Goal: Find contact information: Find contact information

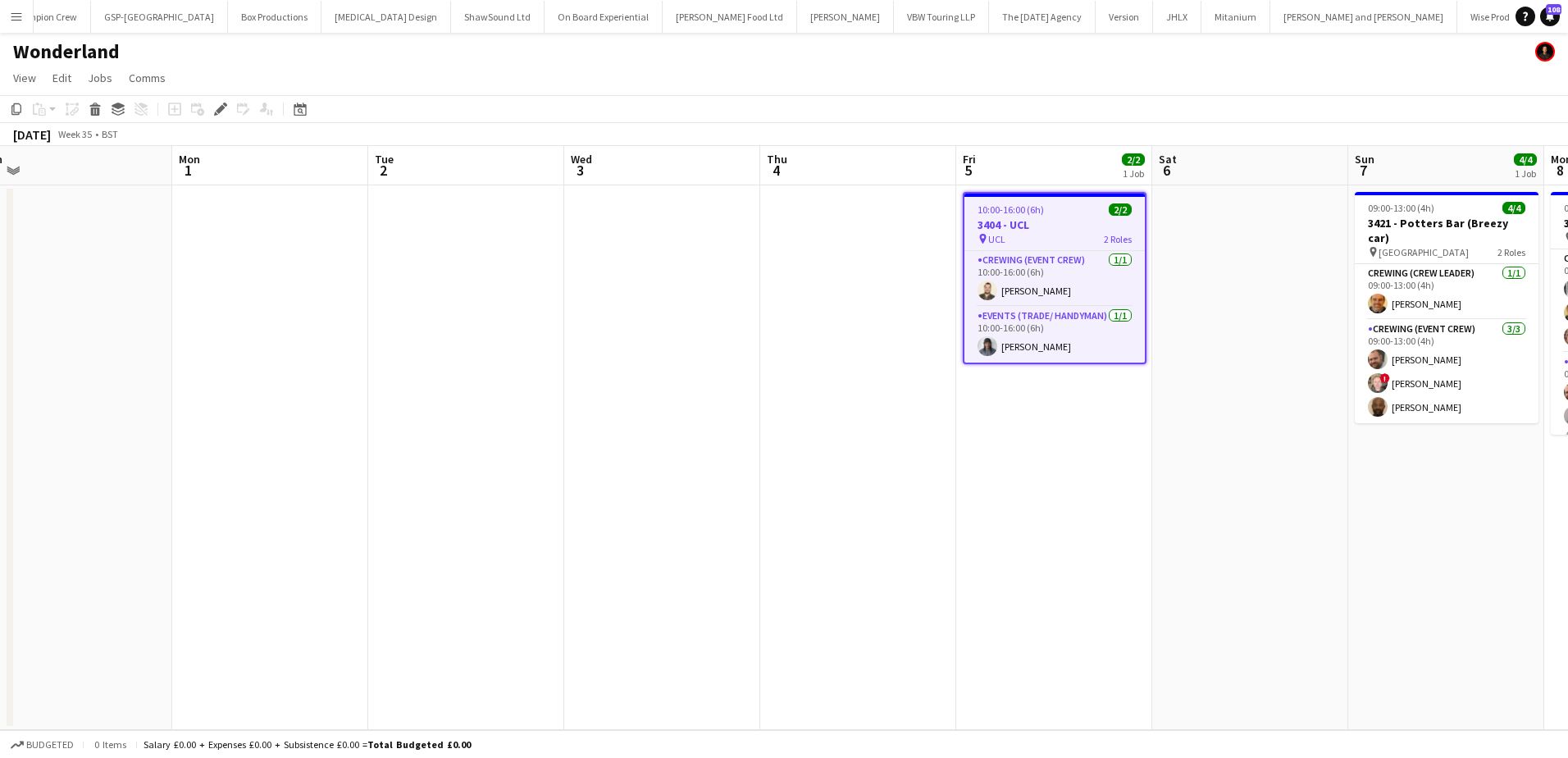
drag, startPoint x: 836, startPoint y: 473, endPoint x: 1375, endPoint y: 416, distance: 542.0
click at [1377, 418] on app-calendar-viewport "Fri 29 Sat 30 Sun 31 Mon 1 Tue 2 Wed 3 Thu 4 Fri 5 2/2 1 Job Sat 6 Sun 7 4/4 1 …" at bounding box center [784, 438] width 1568 height 584
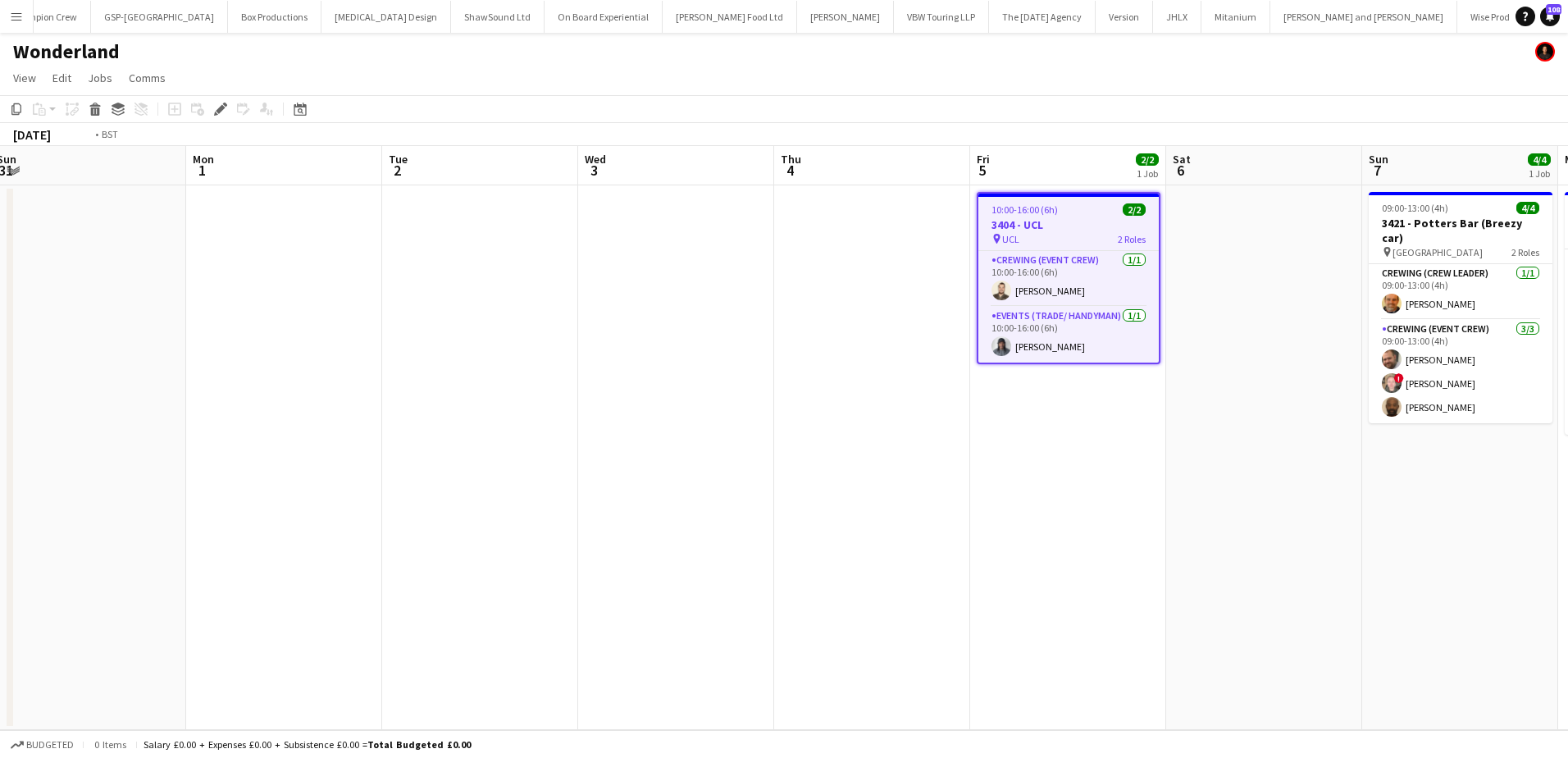
drag, startPoint x: 1196, startPoint y: 435, endPoint x: 173, endPoint y: 415, distance: 1023.2
click at [174, 415] on app-calendar-viewport "Thu 28 Fri 29 Sat 30 Sun 31 Mon 1 Tue 2 Wed 3 Thu 4 Fri 5 2/2 1 Job Sat 6 Sun 7…" at bounding box center [784, 438] width 1568 height 584
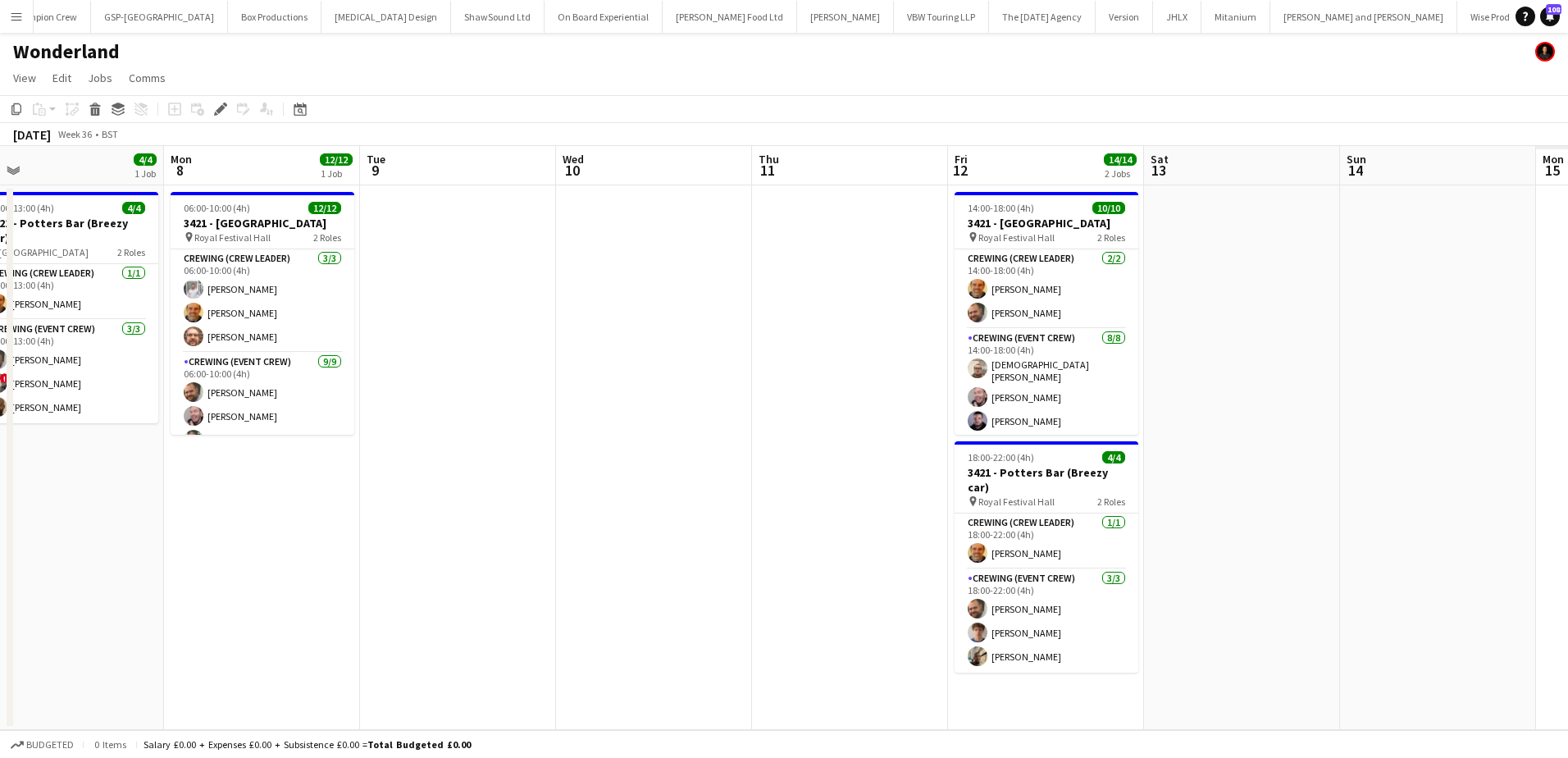
scroll to position [0, 470]
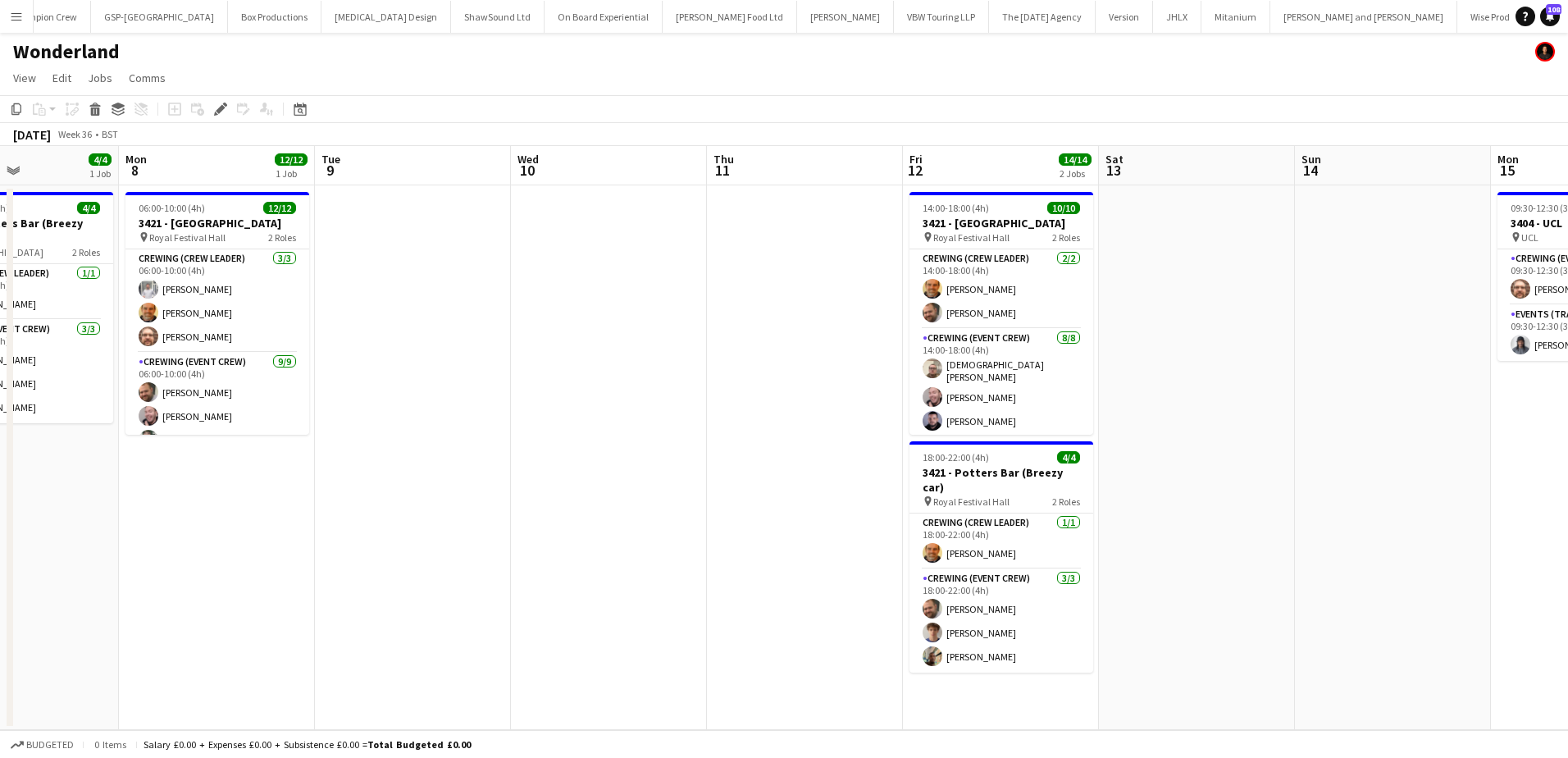
drag, startPoint x: 990, startPoint y: 513, endPoint x: 442, endPoint y: 489, distance: 548.5
click at [442, 489] on app-calendar-viewport "Fri 5 2/2 1 Job Sat 6 Sun 7 4/4 1 Job Mon 8 12/12 1 Job Tue 9 Wed 10 Thu 11 Fri…" at bounding box center [784, 438] width 1568 height 584
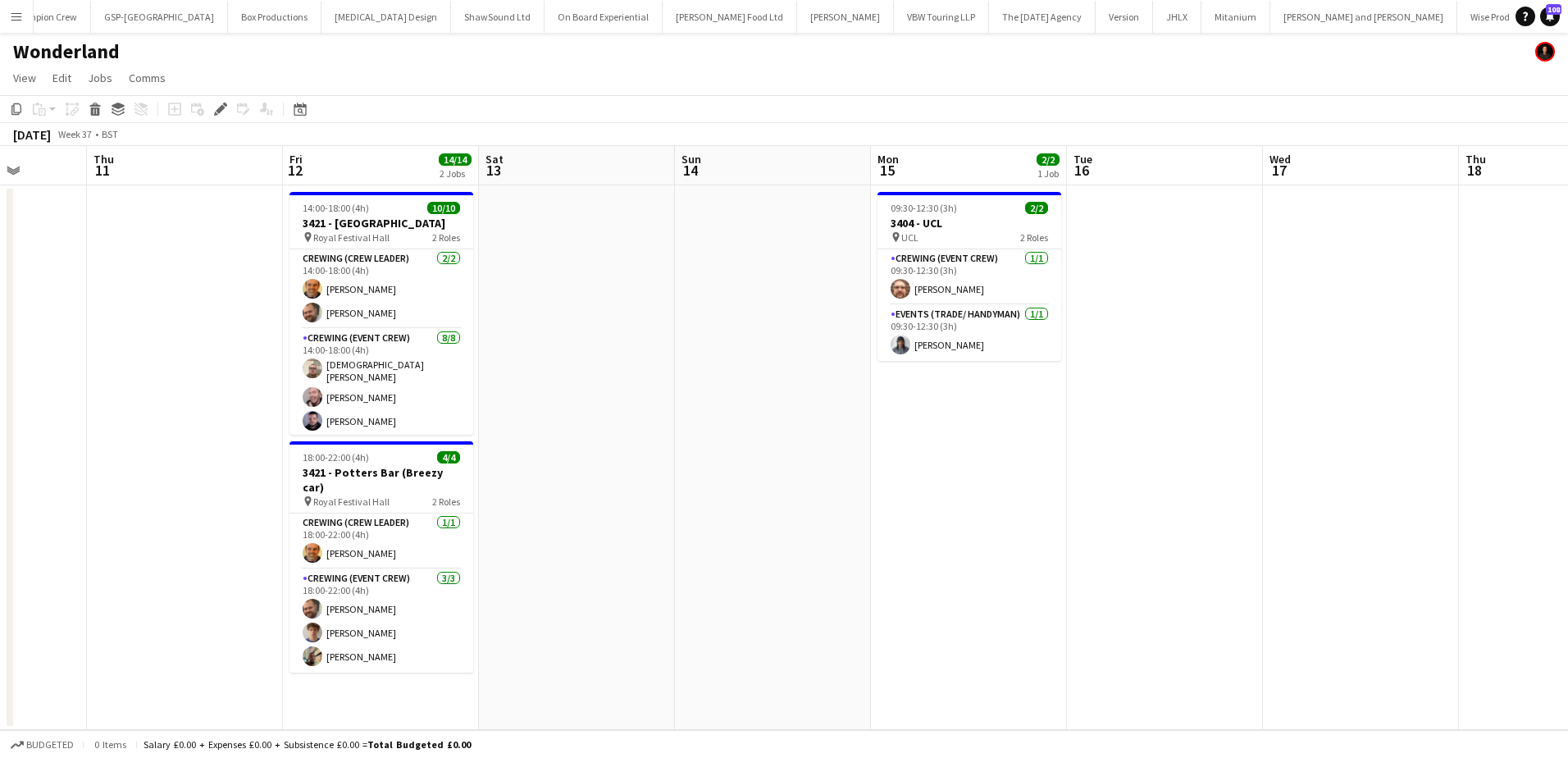
drag, startPoint x: 1231, startPoint y: 436, endPoint x: 609, endPoint y: 446, distance: 622.1
click at [609, 446] on app-calendar-viewport "Mon 8 12/12 1 Job Tue 9 Wed 10 Thu 11 Fri 12 14/14 2 Jobs Sat 13 Sun 14 Mon 15 …" at bounding box center [784, 438] width 1568 height 584
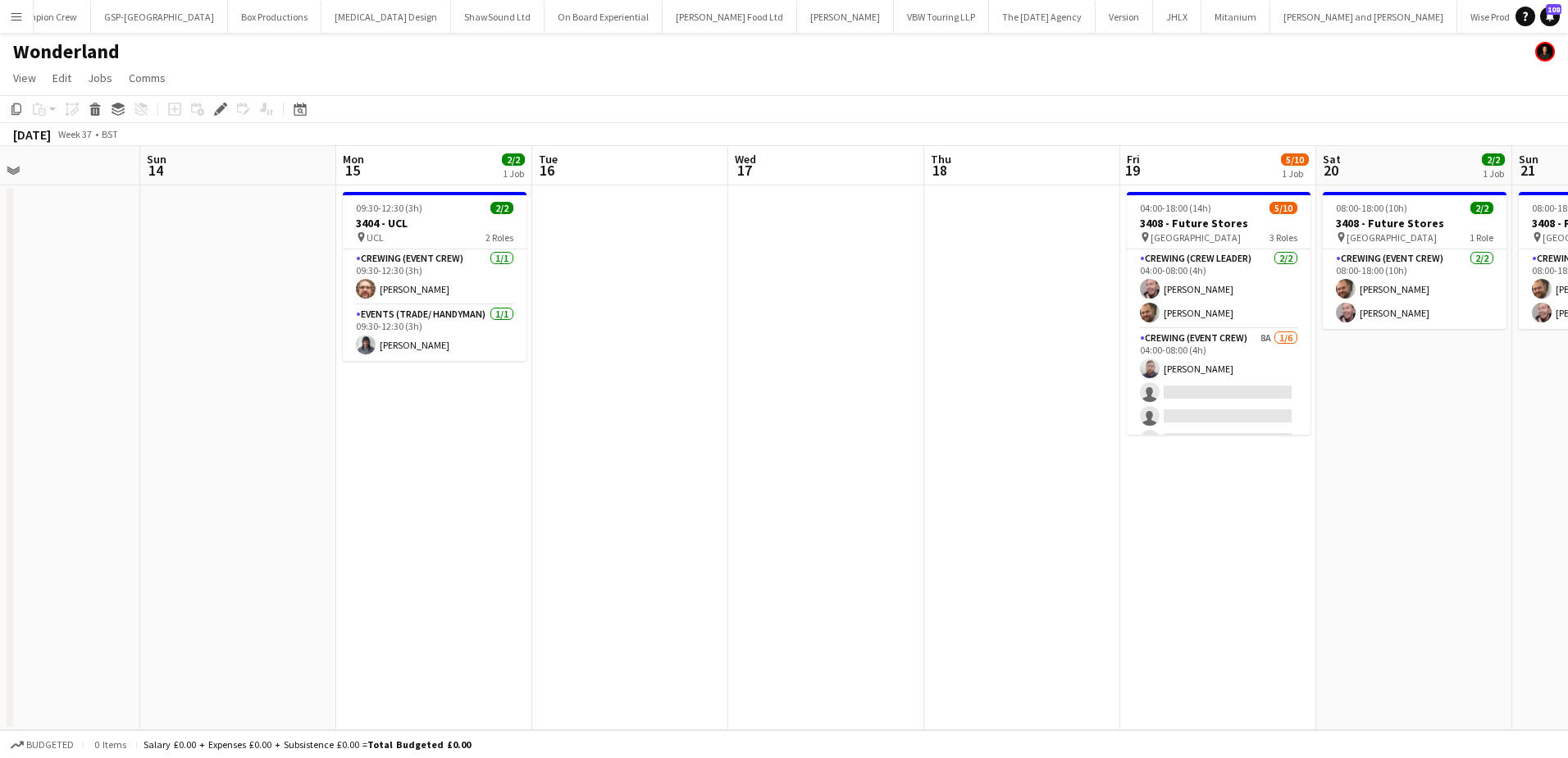
drag, startPoint x: 1086, startPoint y: 503, endPoint x: 1688, endPoint y: 521, distance: 602.3
click at [1567, 521] on html "Menu Boards Boards Boards All jobs Status Workforce Workforce My Workforce Recr…" at bounding box center [784, 379] width 1568 height 758
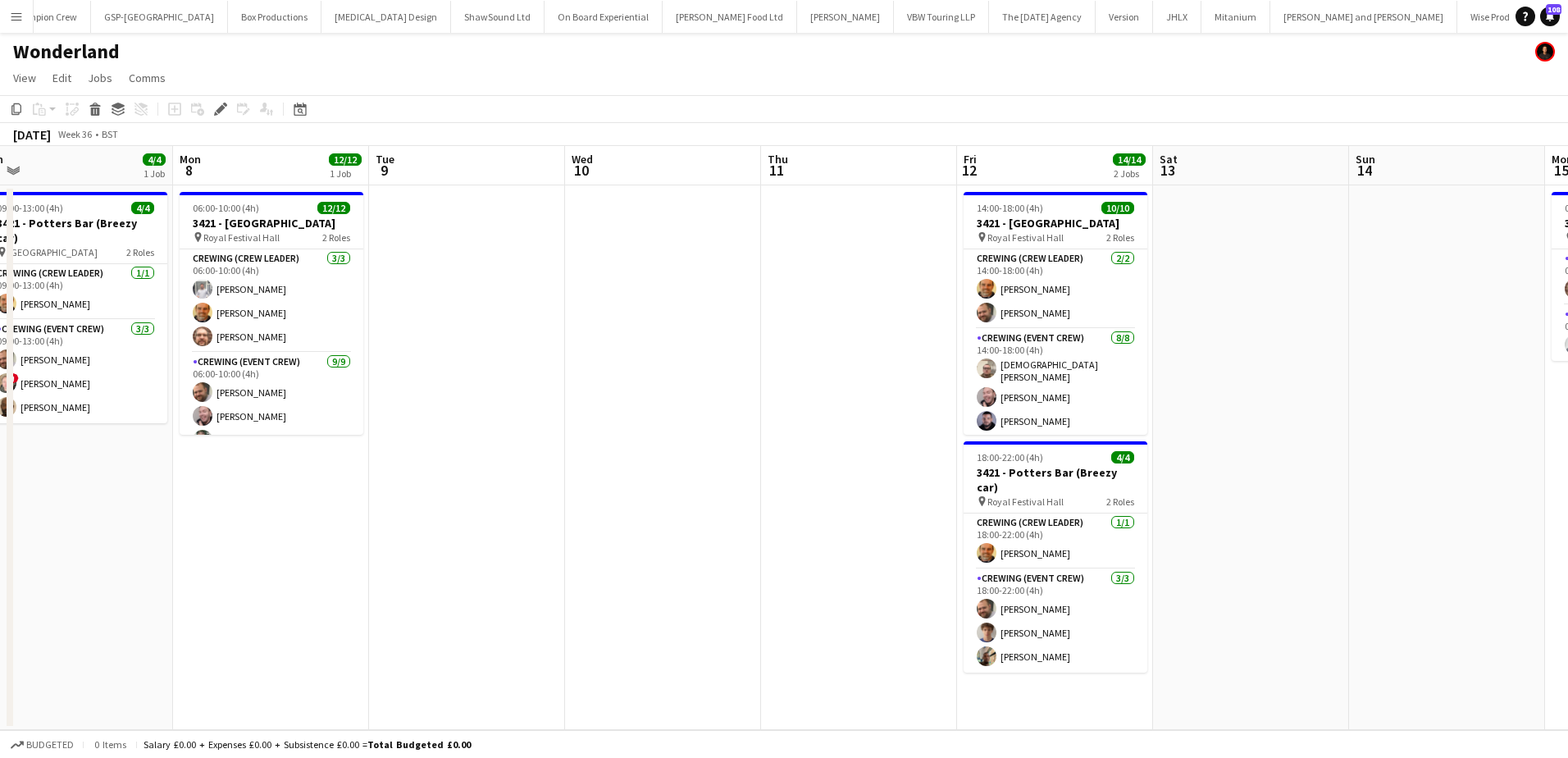
drag, startPoint x: 685, startPoint y: 494, endPoint x: 1126, endPoint y: 488, distance: 441.0
click at [1304, 493] on app-calendar-viewport "Fri 5 2/2 1 Job Sat 6 Sun 7 4/4 1 Job Mon 8 12/12 1 Job Tue 9 Wed 10 Thu 11 Fri…" at bounding box center [784, 438] width 1568 height 584
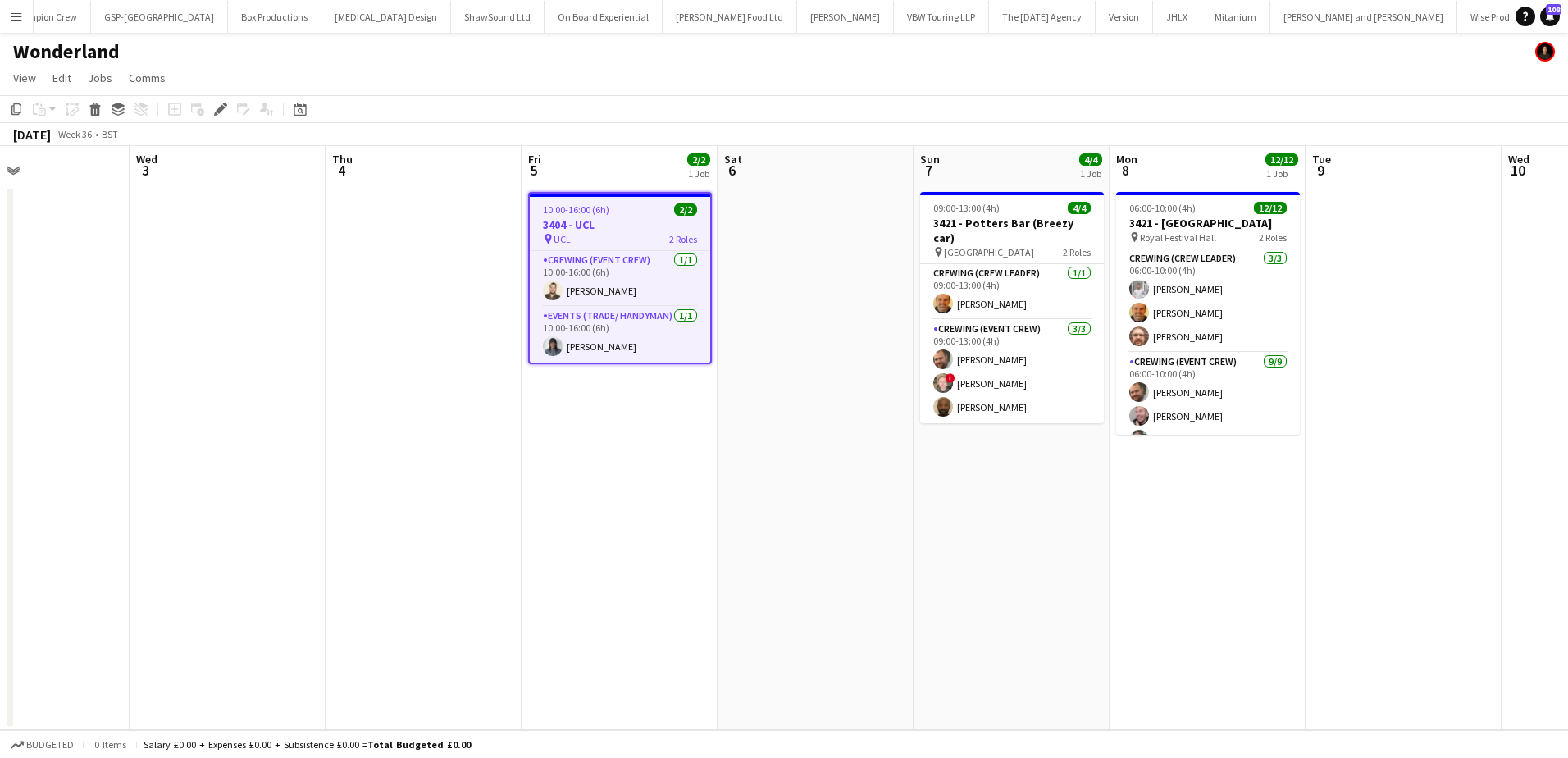
scroll to position [0, 435]
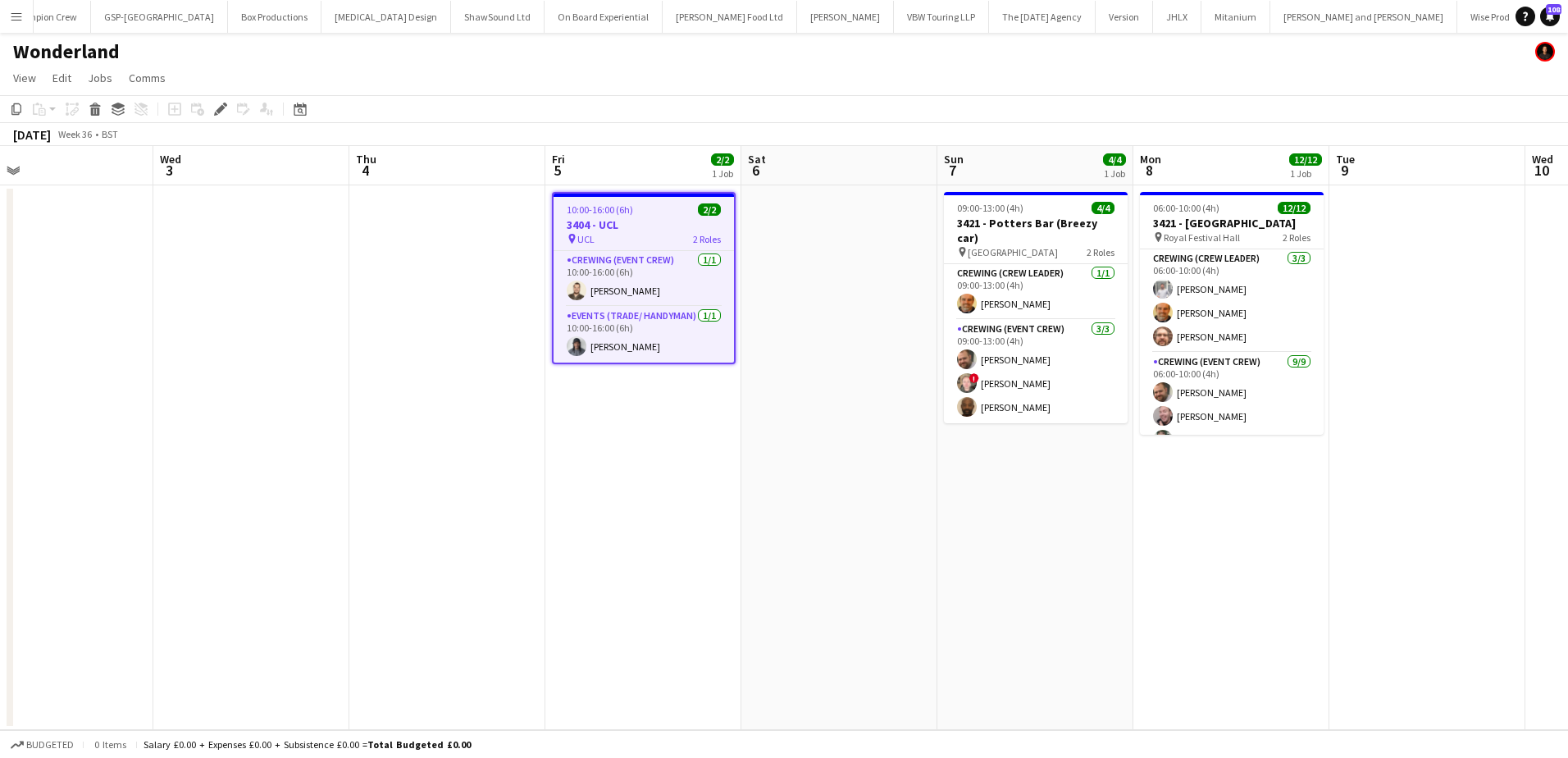
drag, startPoint x: 925, startPoint y: 515, endPoint x: 971, endPoint y: 515, distance: 46.0
click at [971, 515] on app-calendar-viewport "Sun 31 Mon 1 Tue 2 Wed 3 Thu 4 Fri 5 2/2 1 Job Sat 6 Sun 7 4/4 1 Job Mon 8 12/1…" at bounding box center [784, 438] width 1568 height 584
click at [222, 113] on icon "Edit" at bounding box center [221, 109] width 13 height 13
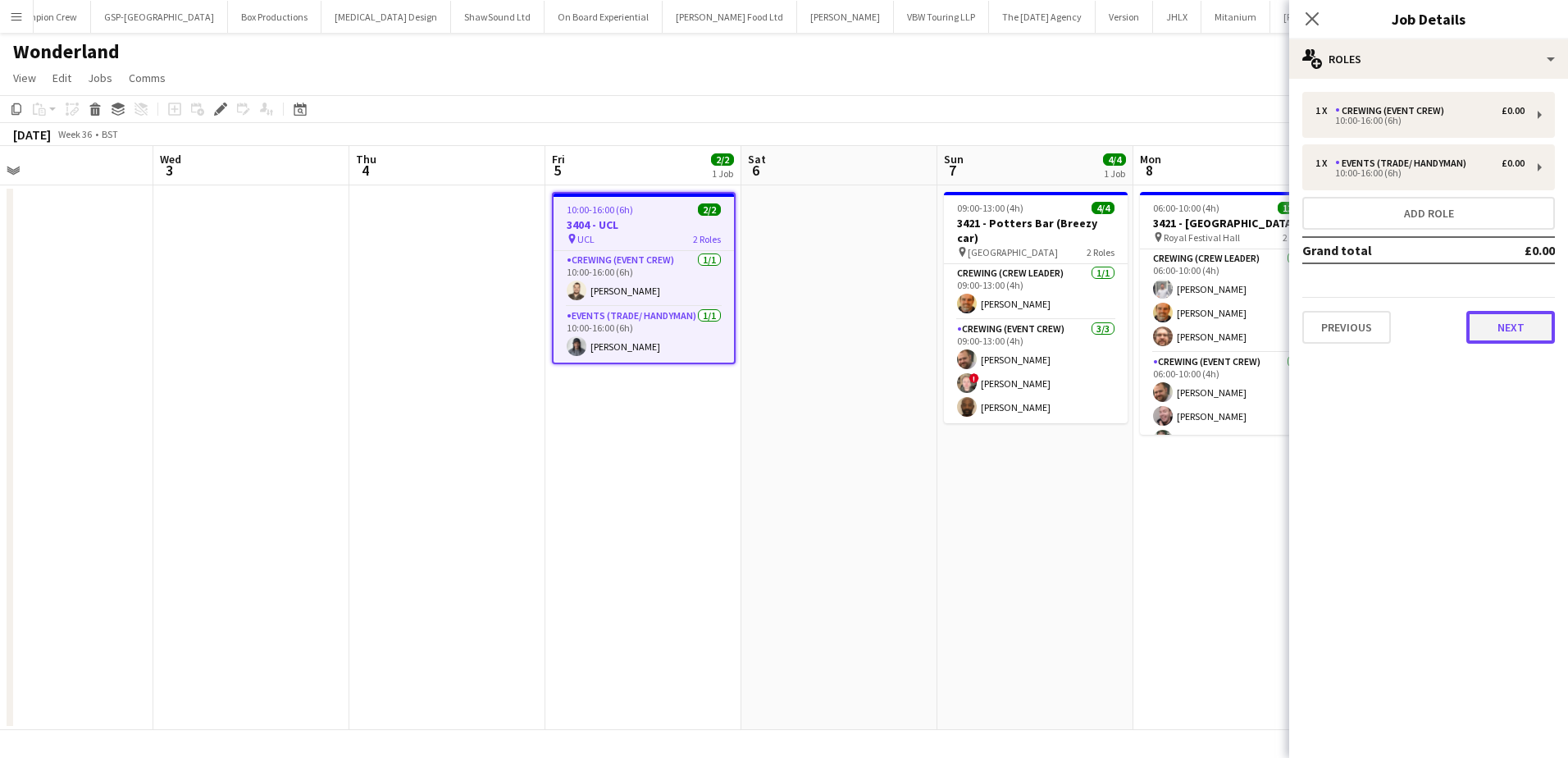
click at [1502, 340] on button "Next" at bounding box center [1511, 328] width 89 height 33
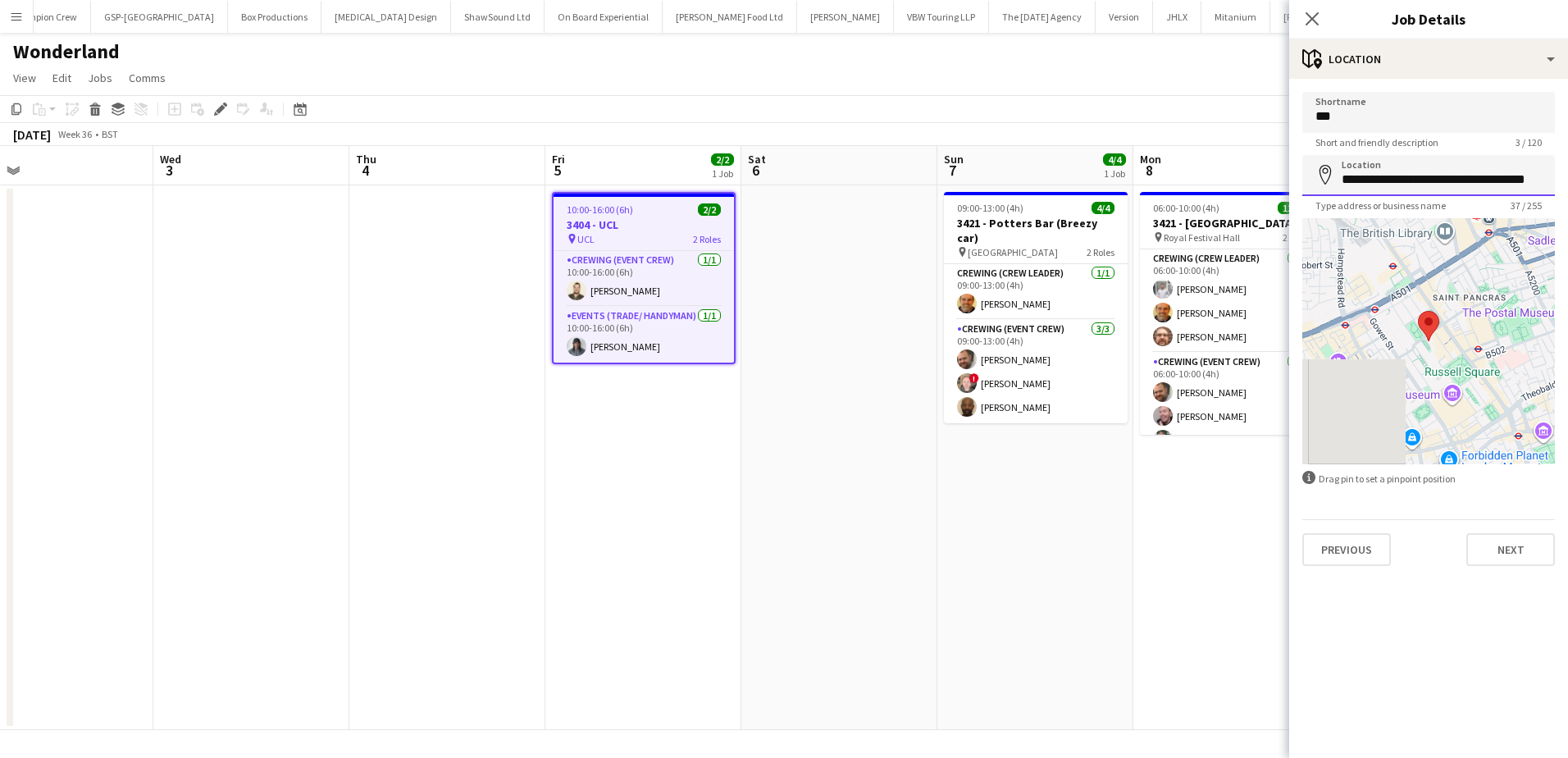
click at [1424, 186] on input "**********" at bounding box center [1429, 175] width 253 height 41
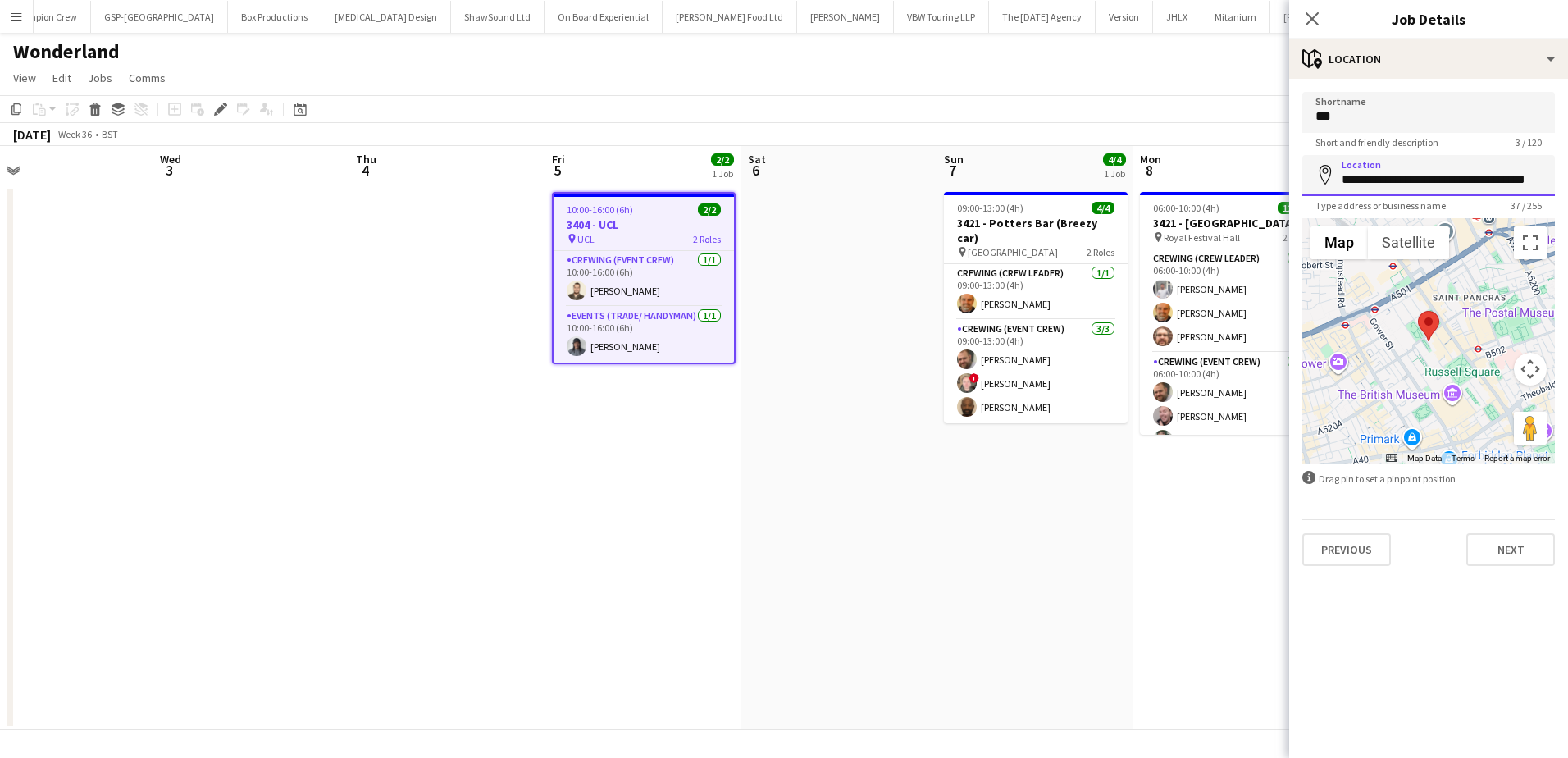
click at [1424, 186] on input "**********" at bounding box center [1429, 175] width 253 height 41
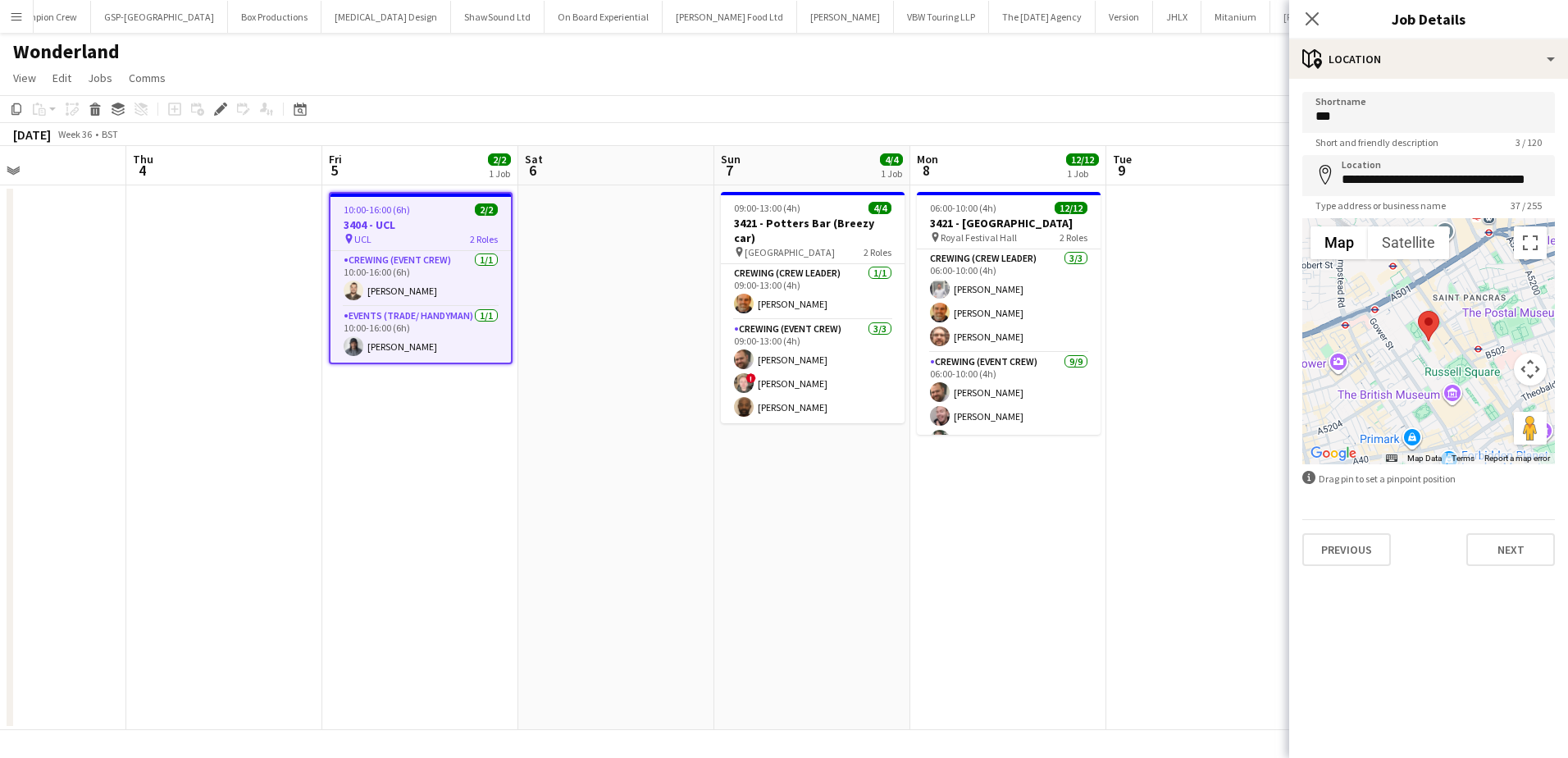
drag, startPoint x: 986, startPoint y: 504, endPoint x: 364, endPoint y: 456, distance: 623.8
click at [365, 456] on app-calendar-viewport "Sun 31 Mon 1 Tue 2 Wed 3 Thu 4 Fri 5 2/2 1 Job Sat 6 Sun 7 4/4 1 Job Mon 8 12/1…" at bounding box center [784, 438] width 1568 height 584
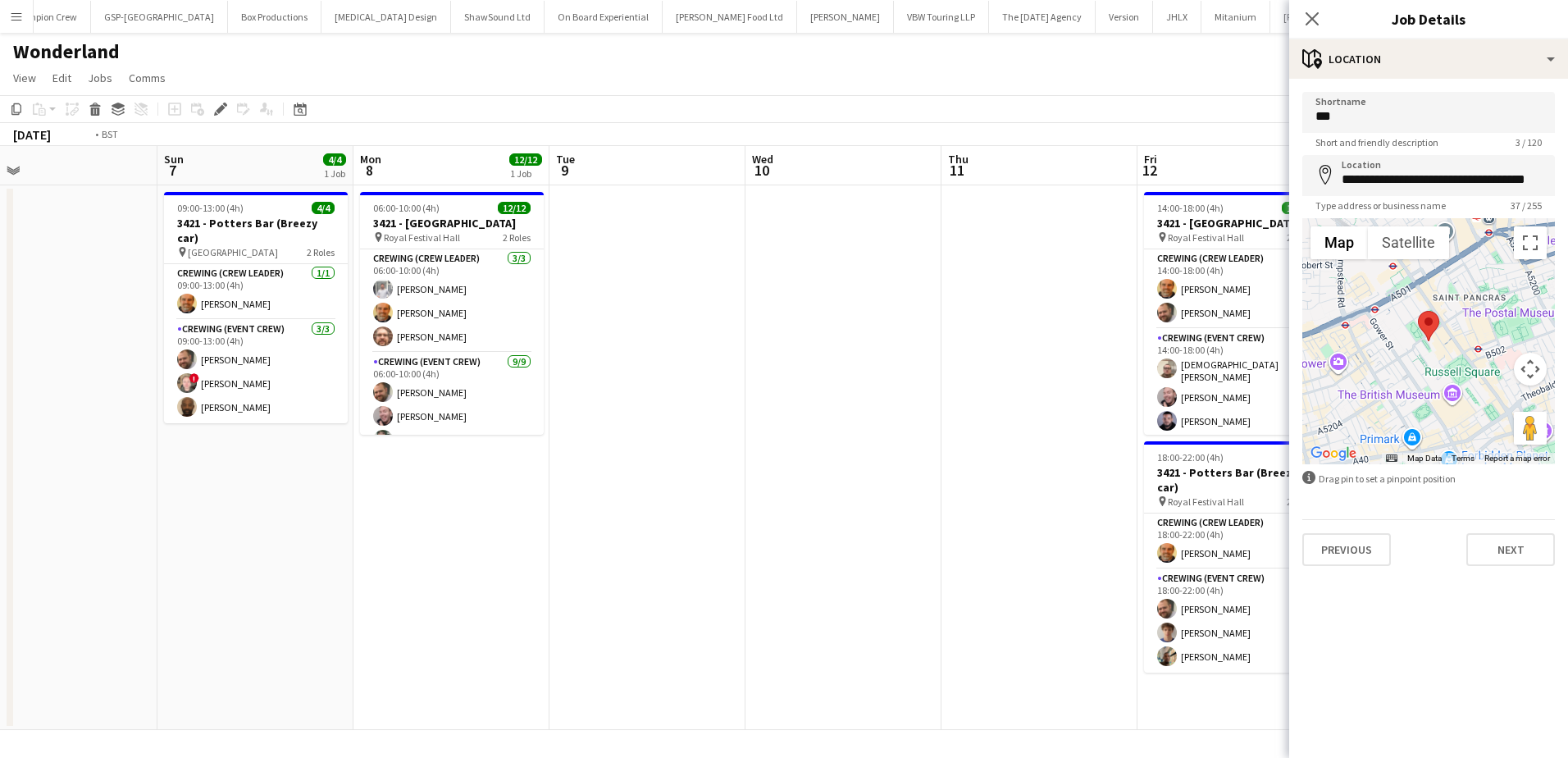
drag, startPoint x: 658, startPoint y: 524, endPoint x: 105, endPoint y: 472, distance: 555.4
click at [105, 472] on app-calendar-viewport "Wed 3 Thu 4 Fri 5 2/2 1 Job Sat 6 Sun 7 4/4 1 Job Mon 8 12/12 1 Job Tue 9 Wed 1…" at bounding box center [784, 438] width 1568 height 584
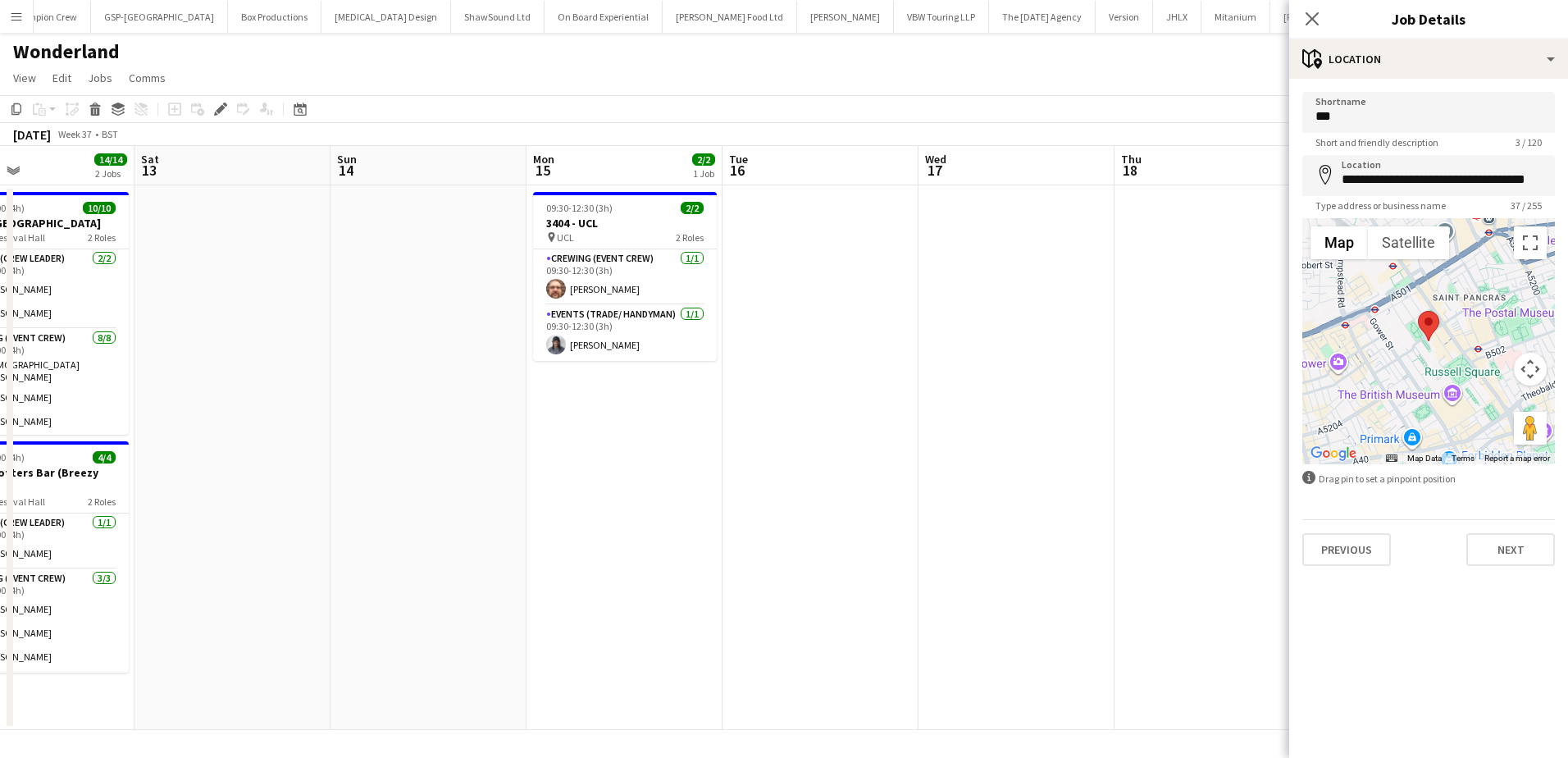
scroll to position [0, 479]
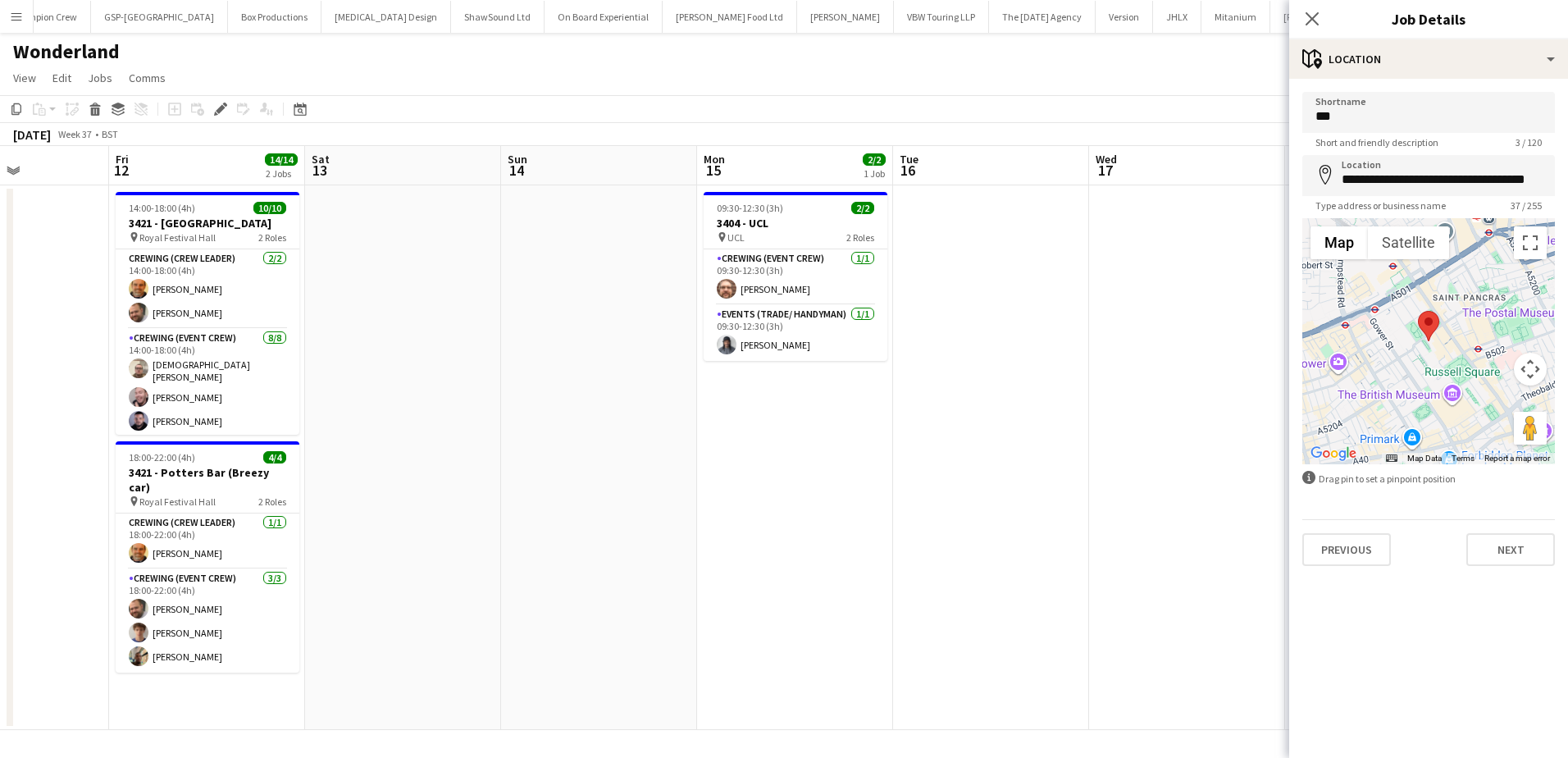
drag, startPoint x: 1001, startPoint y: 477, endPoint x: 367, endPoint y: 478, distance: 634.0
click at [367, 478] on app-calendar-viewport "Tue 9 Wed 10 Thu 11 Fri 12 14/14 2 Jobs Sat 13 Sun 14 Mon 15 2/2 1 Job Tue 16 W…" at bounding box center [784, 438] width 1568 height 584
click at [753, 297] on app-card-role "Crewing (Event Crew) [DATE] 09:30-12:30 (3h) [PERSON_NAME]" at bounding box center [795, 277] width 183 height 56
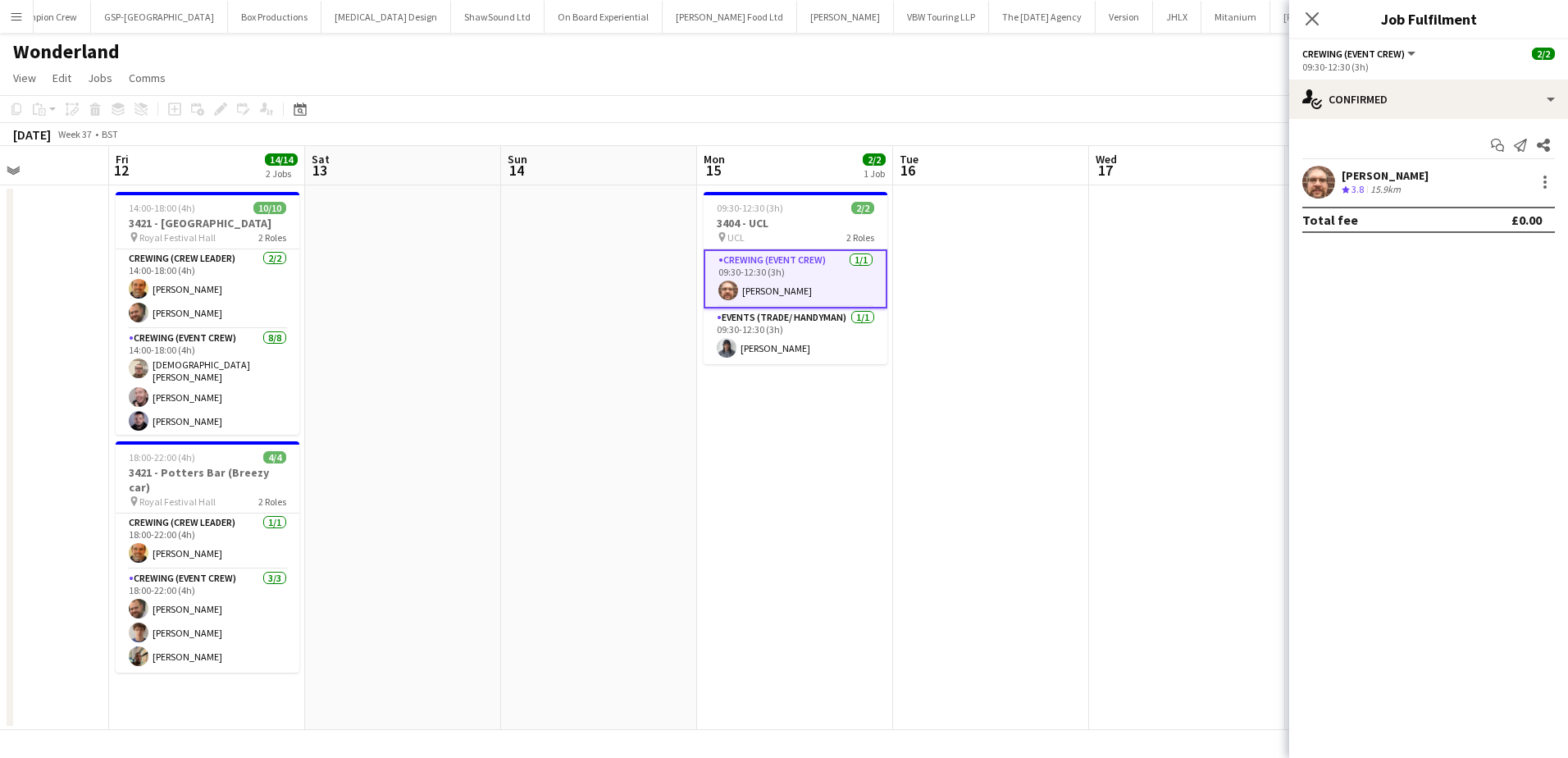
click at [1391, 182] on div "15.9km" at bounding box center [1385, 189] width 37 height 14
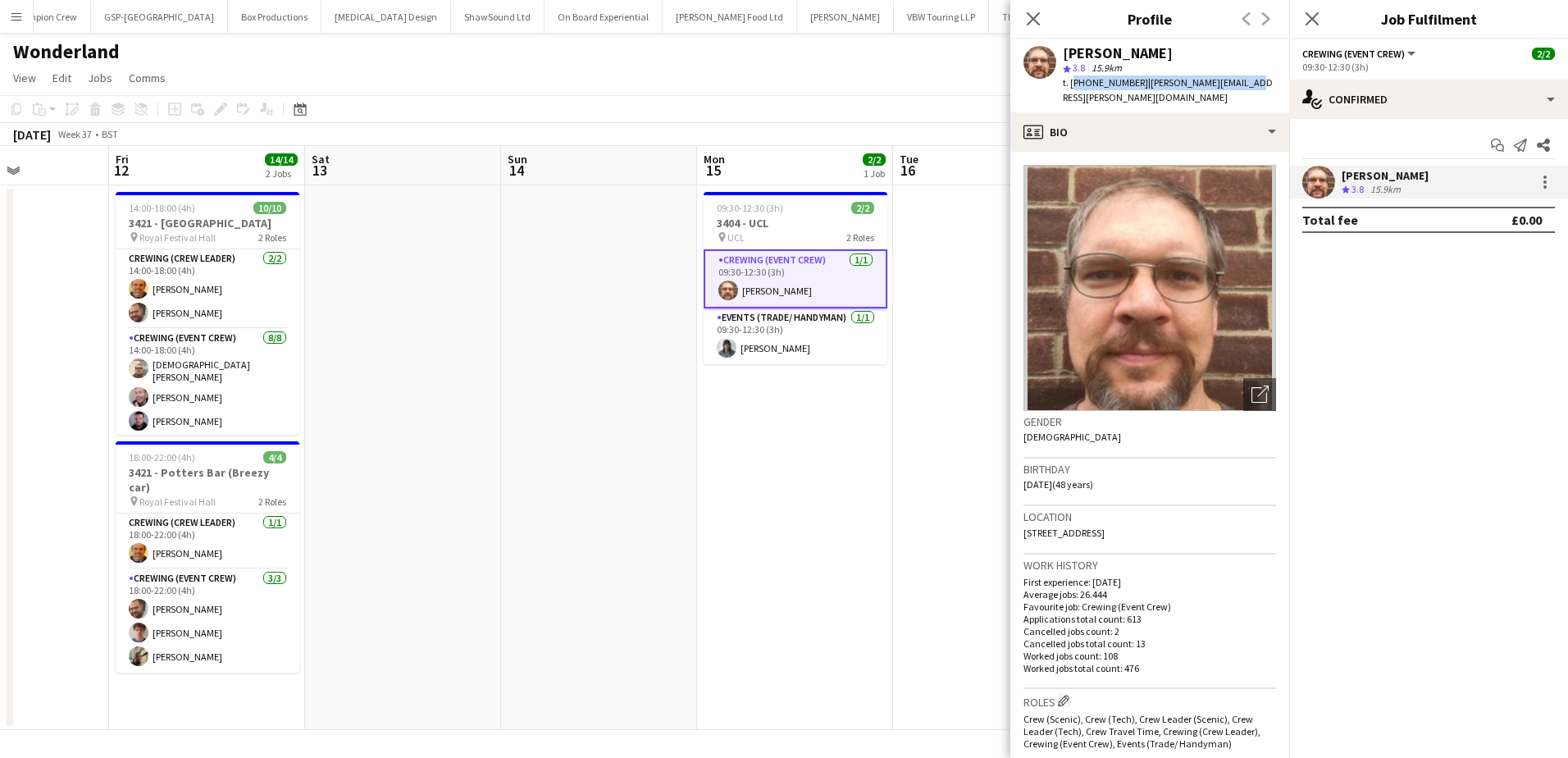
drag, startPoint x: 1244, startPoint y: 83, endPoint x: 1072, endPoint y: 83, distance: 172.0
click at [1072, 83] on div "[PERSON_NAME] star 3.8 15.9km t. [PHONE_NUMBER] | [PERSON_NAME][EMAIL_ADDRESS][…" at bounding box center [1150, 75] width 279 height 73
copy div "[PHONE_NUMBER] | [PERSON_NAME][EMAIL_ADDRESS][PERSON_NAME][DOMAIN_NAME]"
drag, startPoint x: 830, startPoint y: 337, endPoint x: 855, endPoint y: 335, distance: 25.1
click at [830, 337] on app-card-role "Events (Trade/ Handyman) [DATE] 09:30-12:30 (3h) [PERSON_NAME]" at bounding box center [795, 336] width 183 height 56
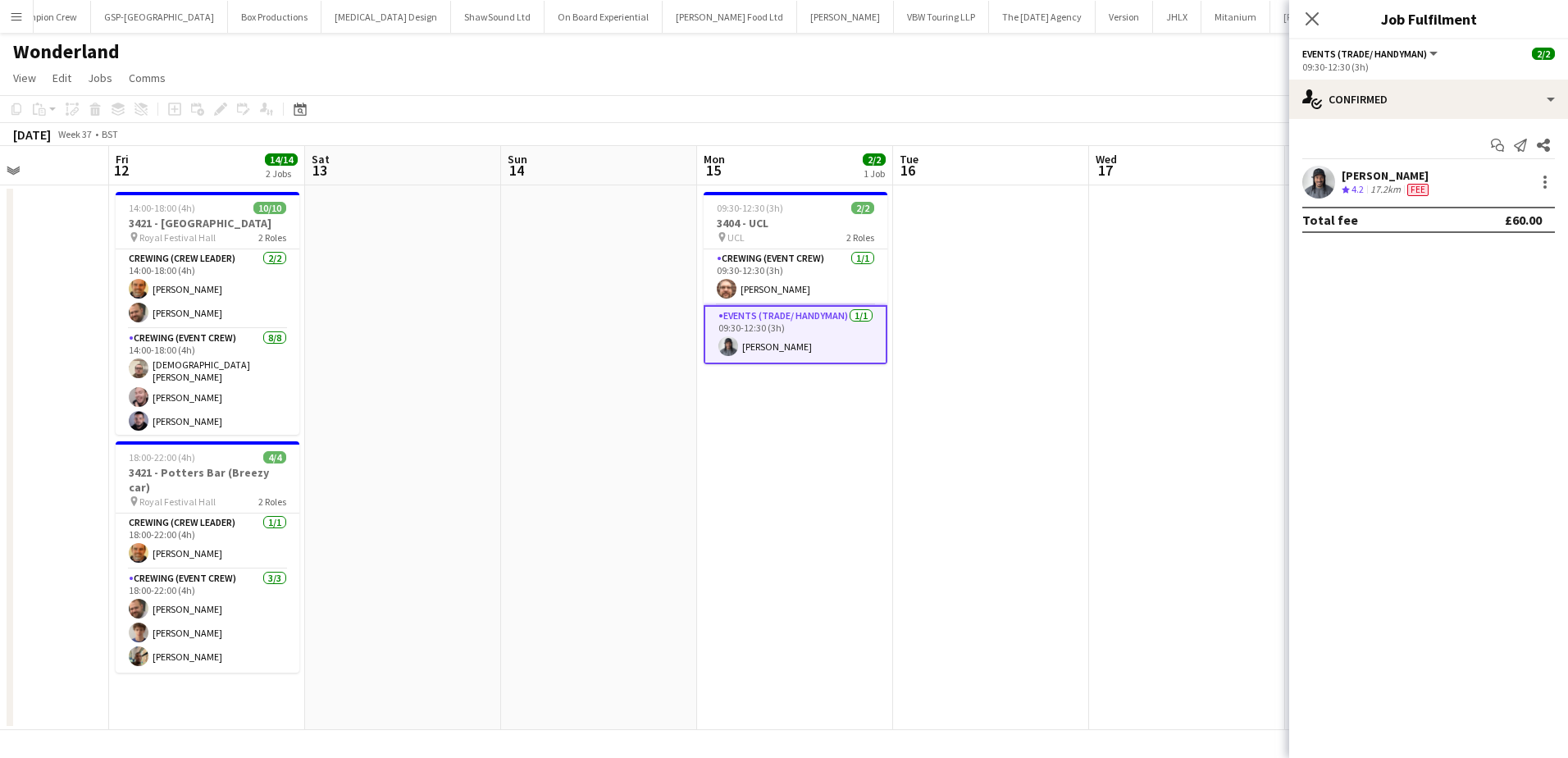
click at [1378, 173] on div "[PERSON_NAME]" at bounding box center [1386, 176] width 90 height 15
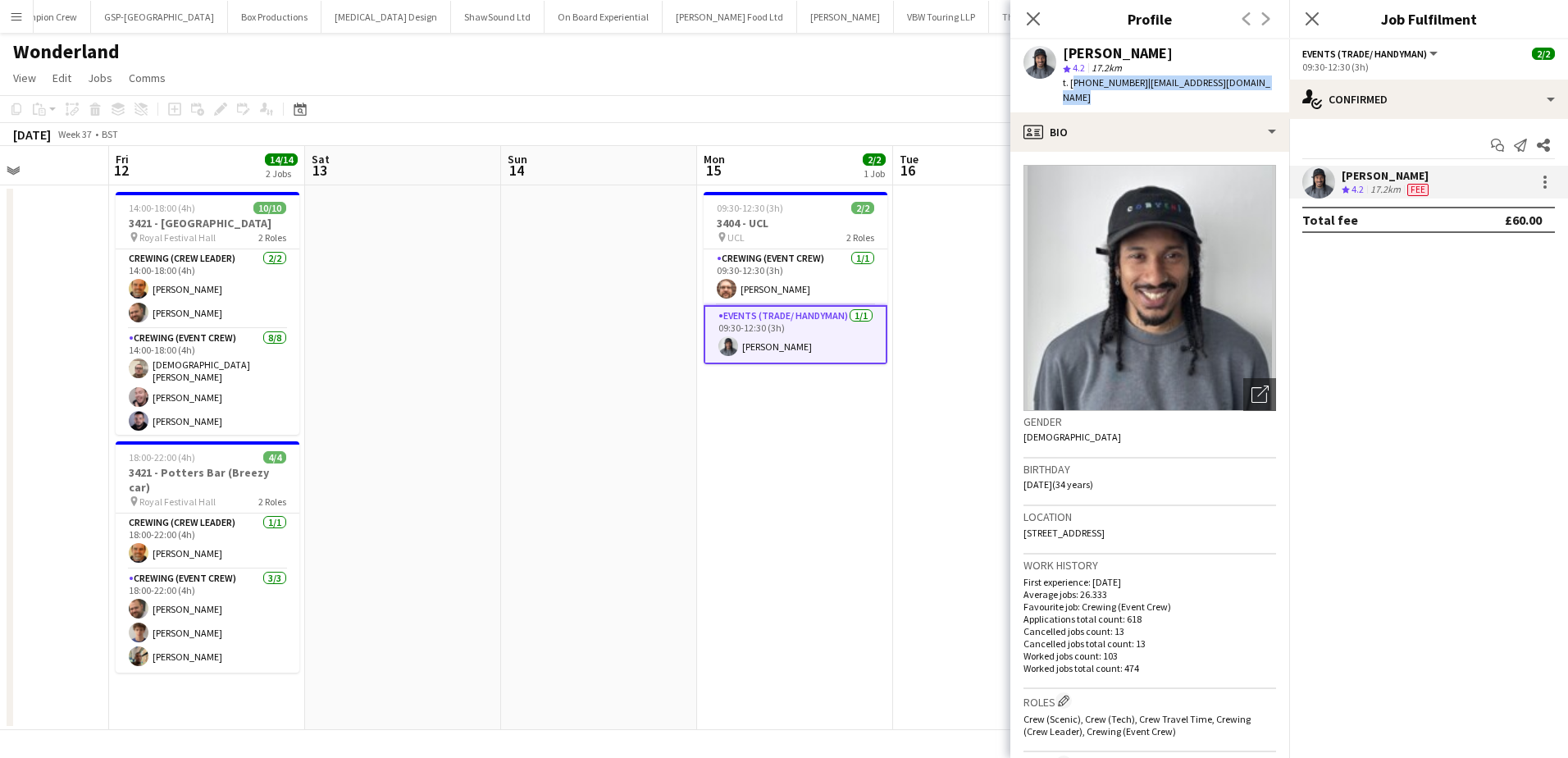
drag, startPoint x: 1272, startPoint y: 79, endPoint x: 1073, endPoint y: 92, distance: 199.4
click at [1073, 92] on div "Kaine [PERSON_NAME] star 4.2 17.2km t. [PHONE_NUMBER] | [EMAIL_ADDRESS][DOMAIN_…" at bounding box center [1150, 75] width 279 height 73
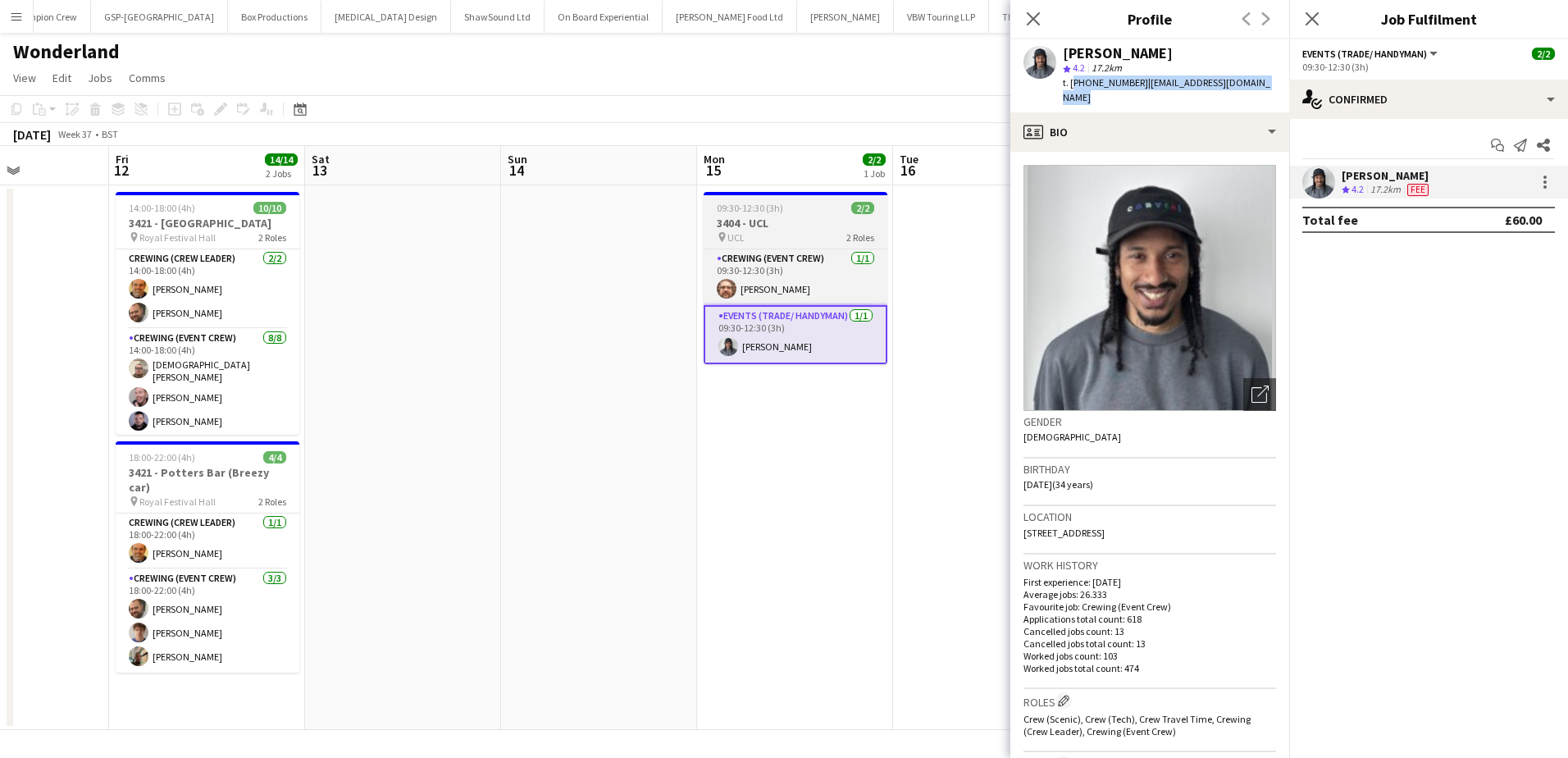
copy div "[PHONE_NUMBER] | [EMAIL_ADDRESS][DOMAIN_NAME]"
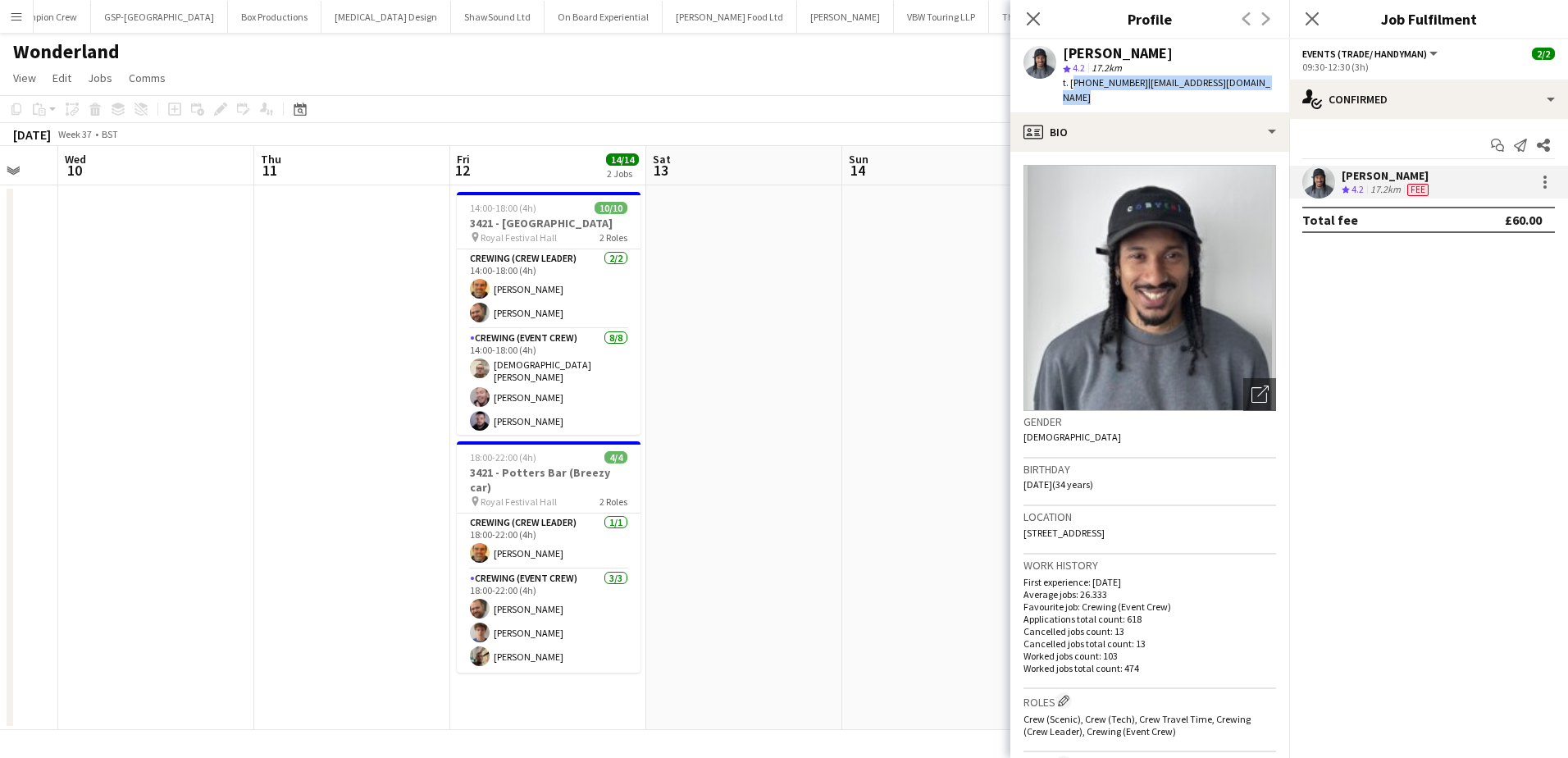
drag, startPoint x: 571, startPoint y: 490, endPoint x: 855, endPoint y: 488, distance: 284.0
click at [914, 487] on app-calendar-viewport "Mon 8 12/12 1 Job Tue 9 Wed 10 Thu 11 Fri 12 14/14 2 Jobs Sat 13 Sun 14 Mon 15 …" at bounding box center [784, 438] width 1568 height 584
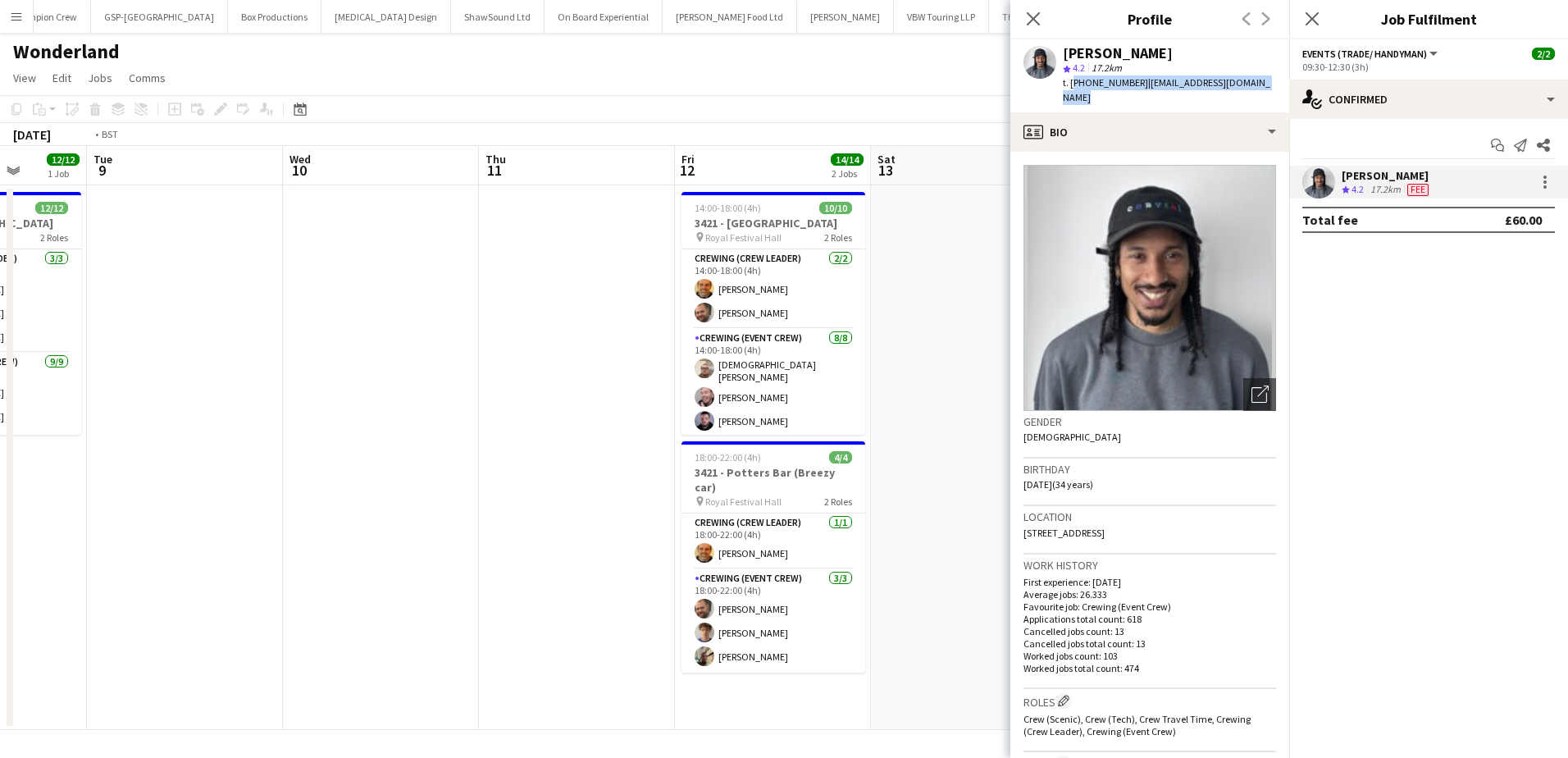
drag, startPoint x: 640, startPoint y: 480, endPoint x: 1208, endPoint y: 421, distance: 571.1
click at [1208, 421] on body "Menu Boards Boards Boards All jobs Status Workforce Workforce My Workforce Recr…" at bounding box center [784, 379] width 1568 height 758
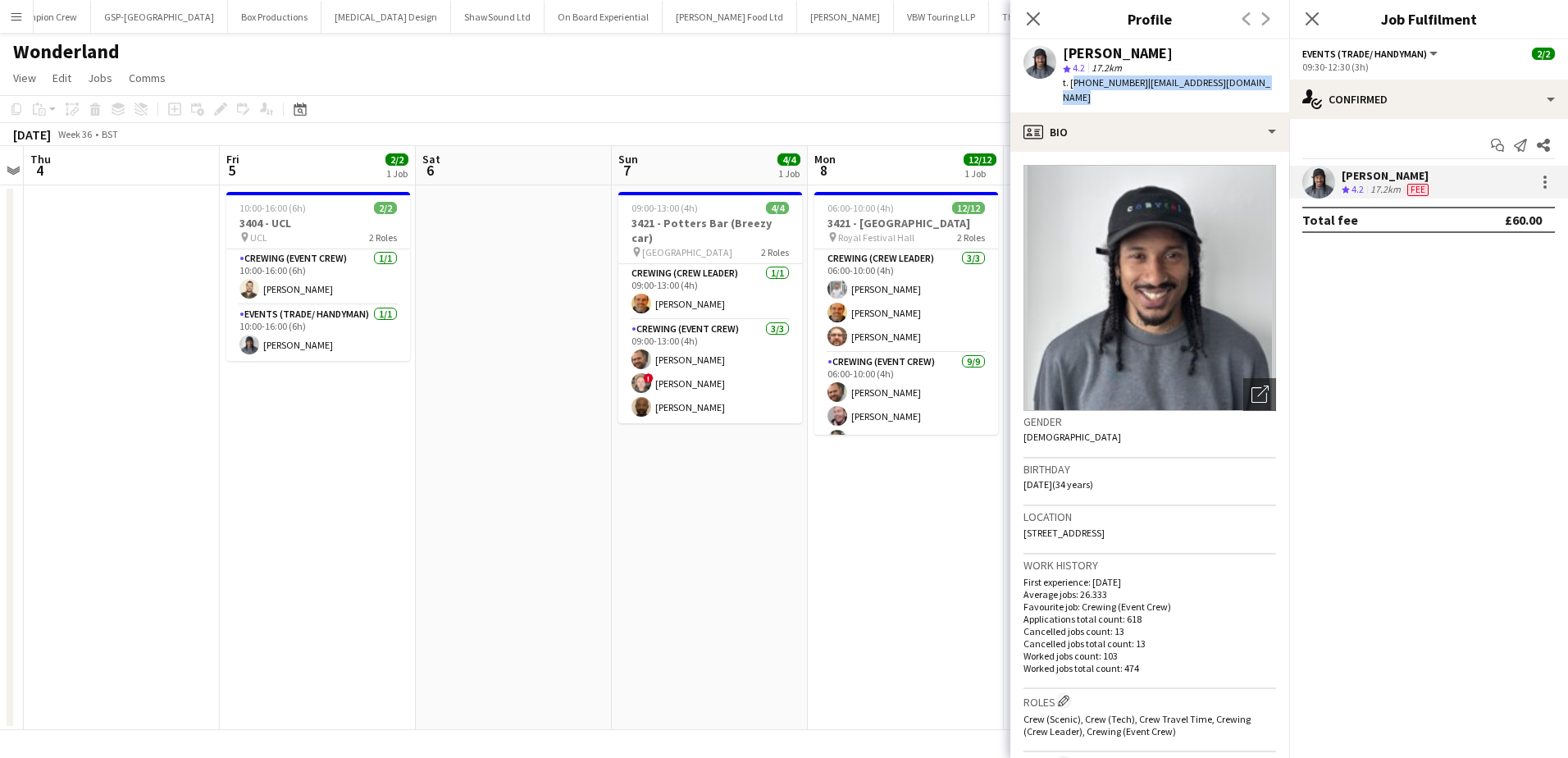
scroll to position [0, 437]
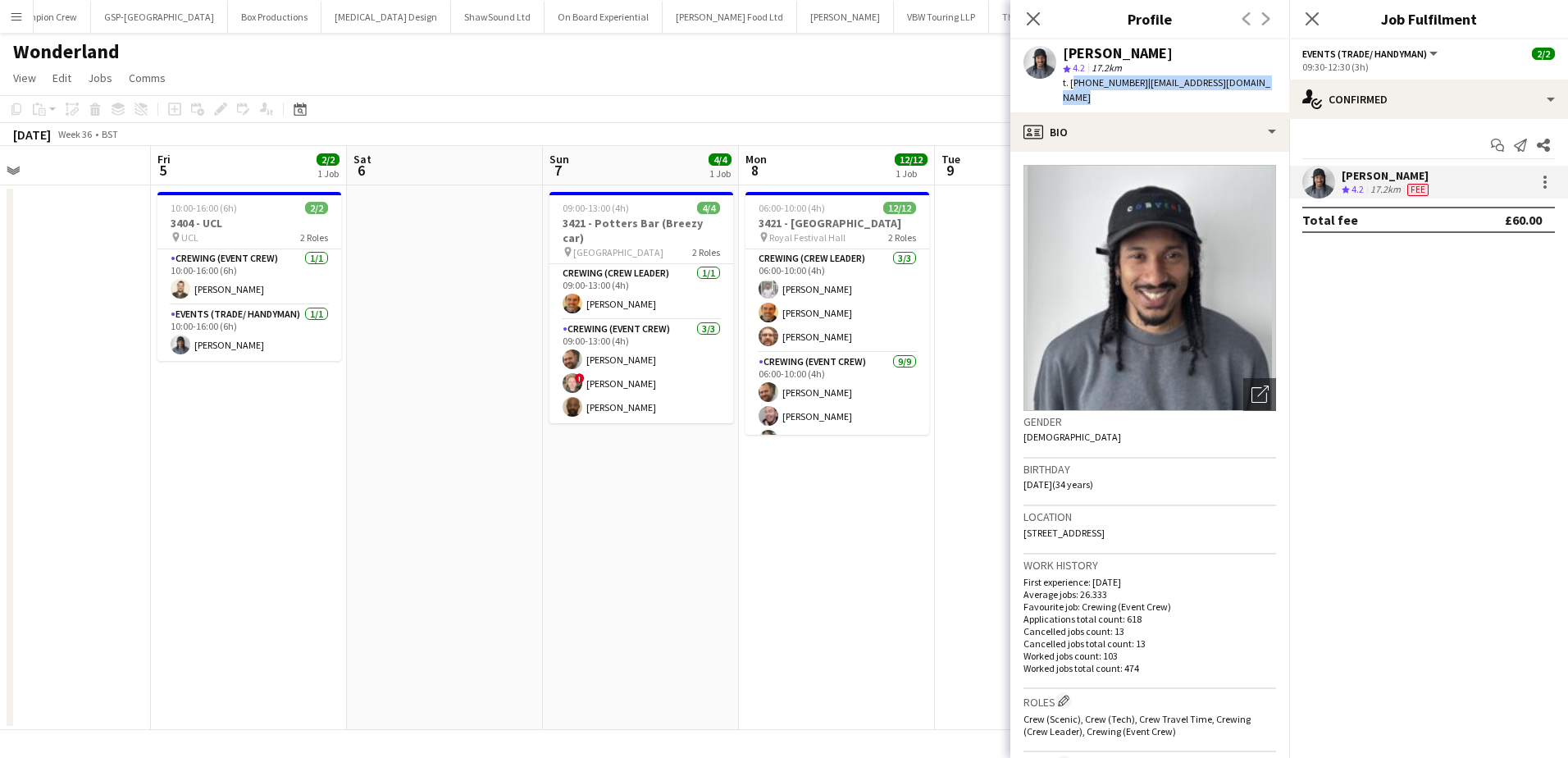
drag, startPoint x: 893, startPoint y: 469, endPoint x: 1223, endPoint y: 427, distance: 332.7
click at [1223, 427] on body "Menu Boards Boards Boards All jobs Status Workforce Workforce My Workforce Recr…" at bounding box center [784, 379] width 1568 height 758
click at [261, 298] on app-card-role "Crewing (Event Crew) [DATE] 10:00-16:00 (6h) [PERSON_NAME]" at bounding box center [249, 277] width 183 height 56
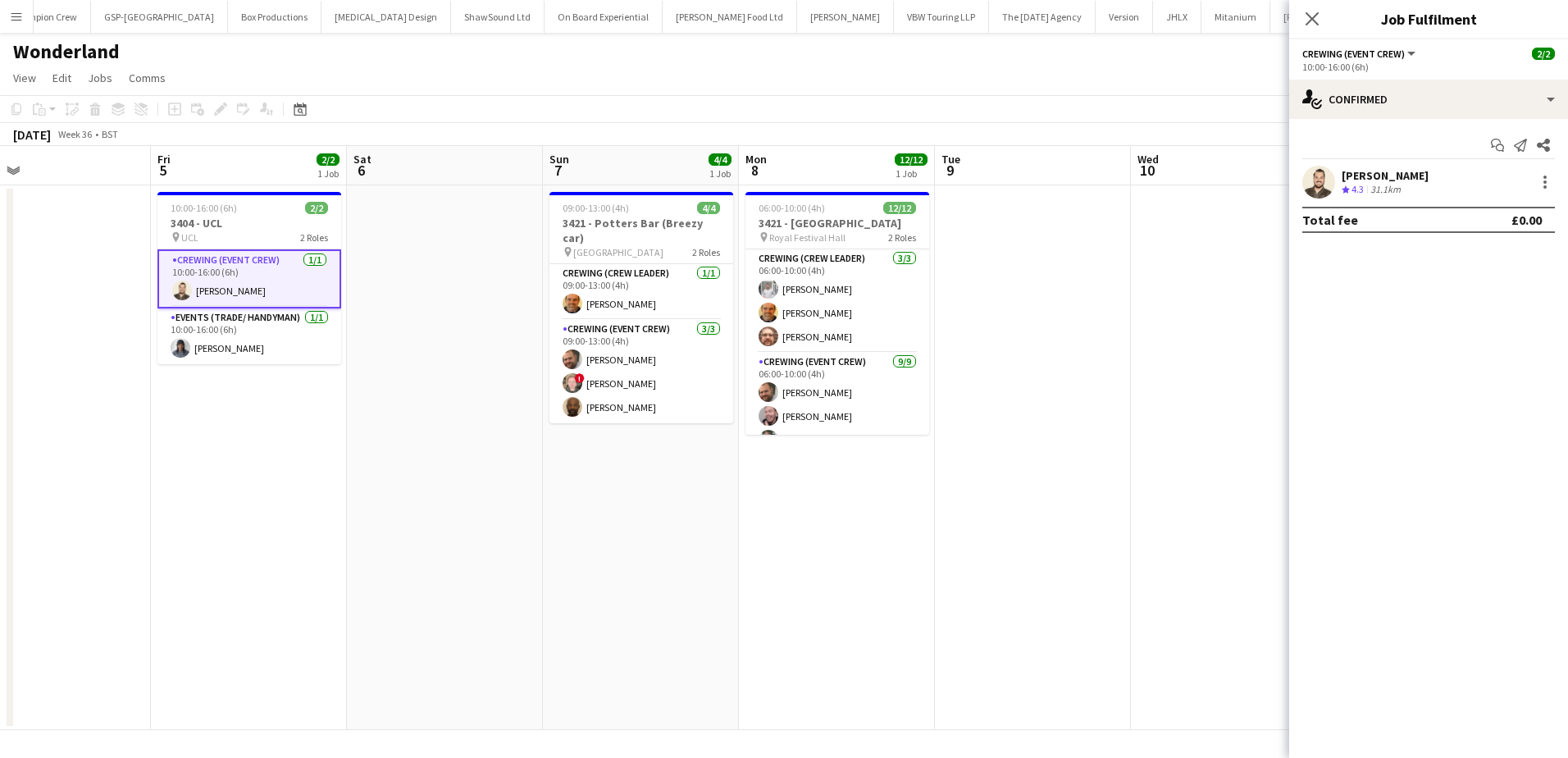
click at [1361, 176] on div "[PERSON_NAME]" at bounding box center [1385, 176] width 87 height 15
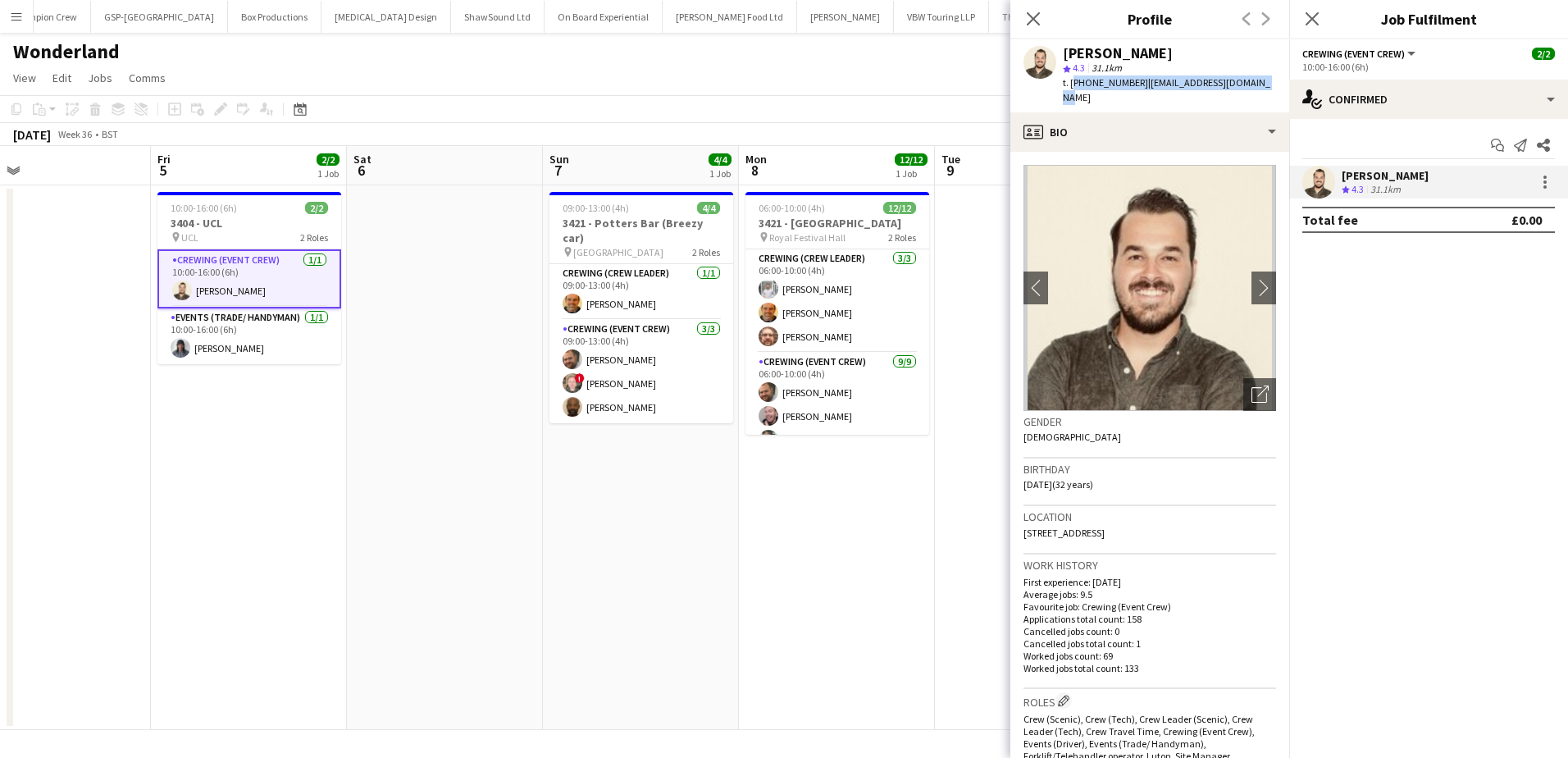
drag, startPoint x: 1259, startPoint y: 81, endPoint x: 1070, endPoint y: 87, distance: 189.1
click at [1070, 87] on div "[PERSON_NAME] star 4.3 31.1km t. [PHONE_NUMBER] | [EMAIL_ADDRESS][DOMAIN_NAME]" at bounding box center [1150, 75] width 279 height 73
copy div "[PHONE_NUMBER] | [EMAIL_ADDRESS][DOMAIN_NAME]"
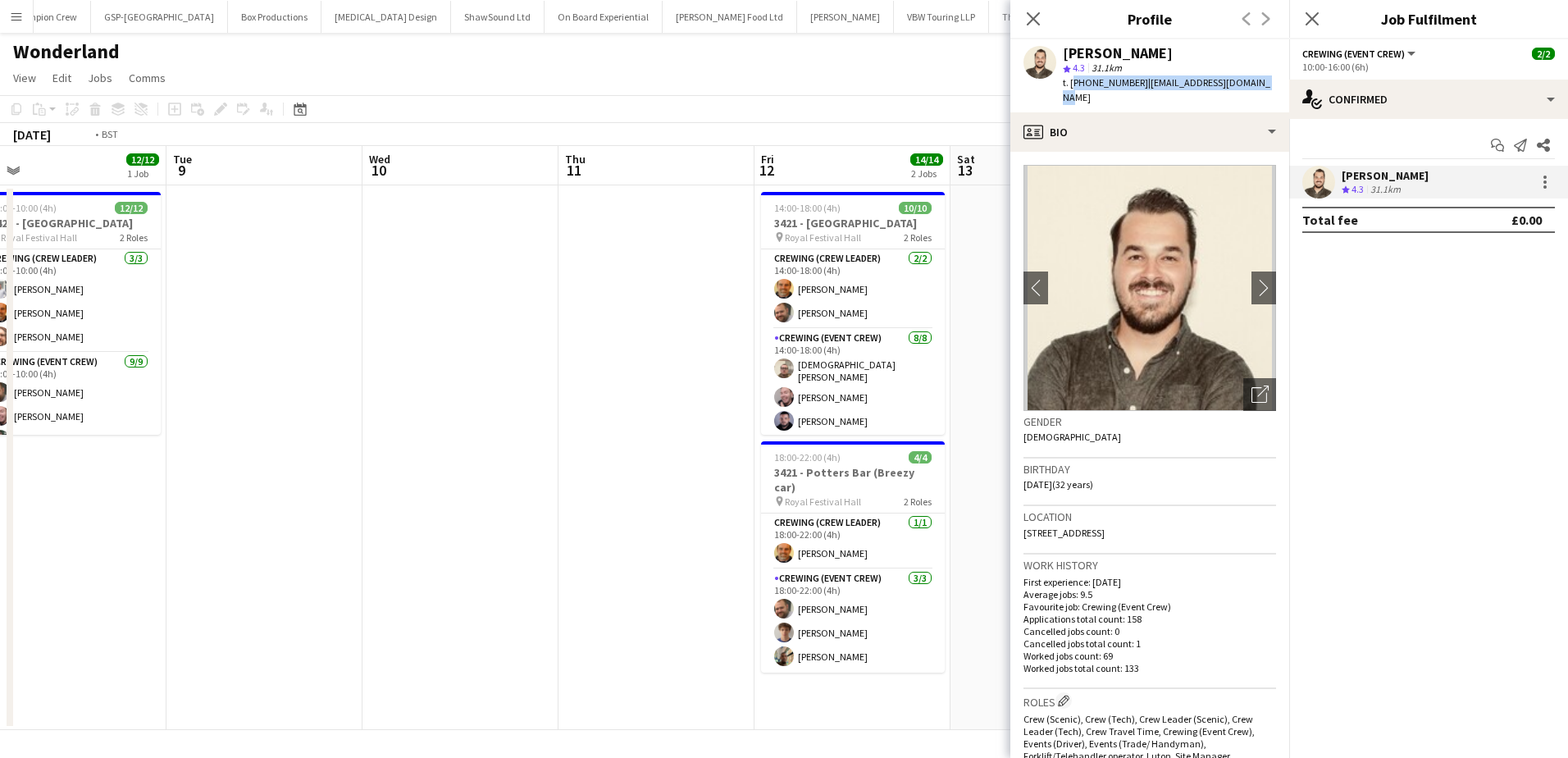
drag, startPoint x: 923, startPoint y: 626, endPoint x: 151, endPoint y: 623, distance: 772.0
click at [151, 623] on app-calendar-viewport "Fri 5 2/2 1 Job Sat 6 Sun 7 4/4 1 Job Mon 8 12/12 1 Job Tue 9 Wed 10 Thu 11 Fri…" at bounding box center [784, 438] width 1568 height 584
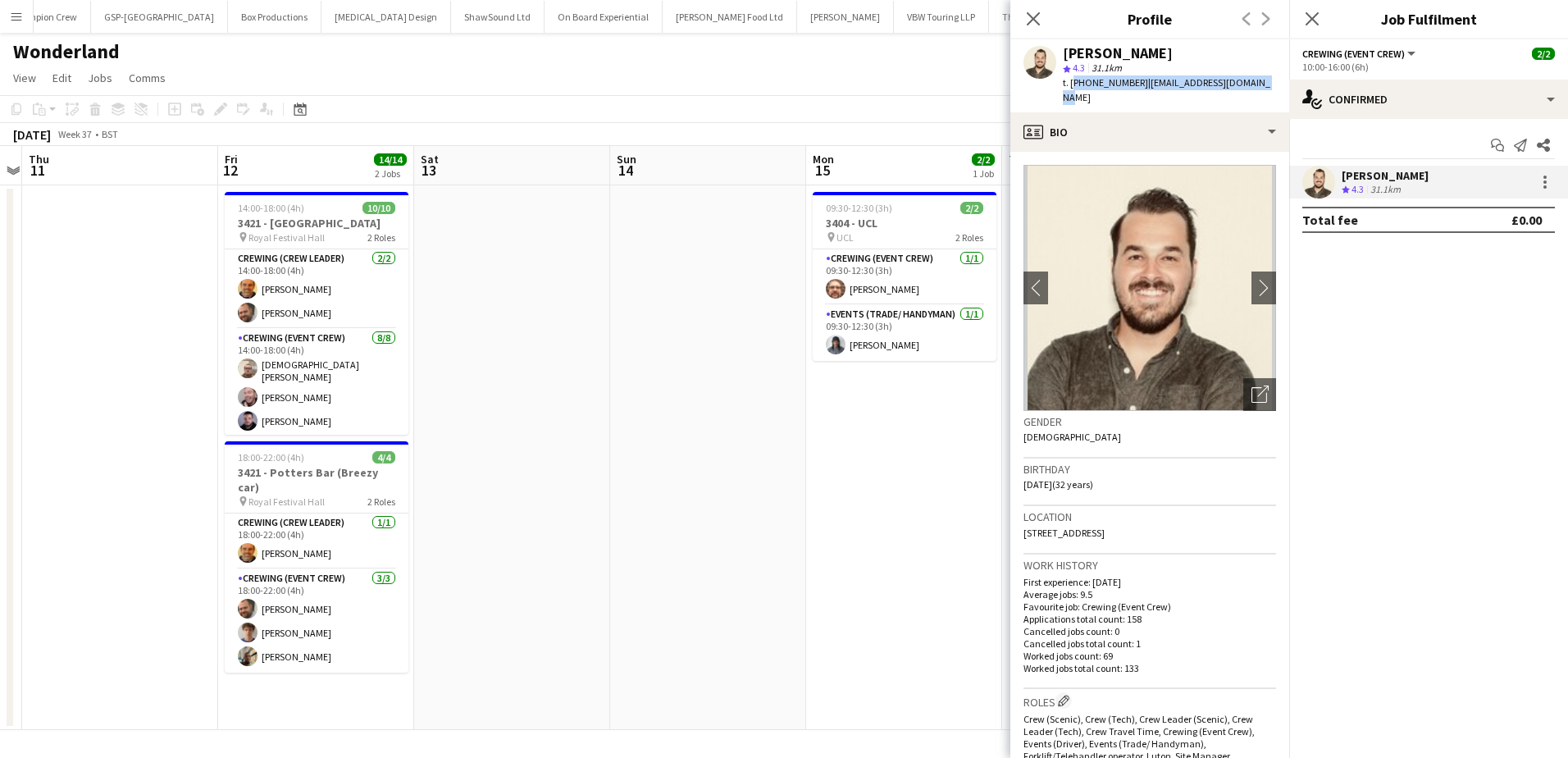
drag, startPoint x: 554, startPoint y: 624, endPoint x: -286, endPoint y: 586, distance: 840.9
click at [0, 586] on html "Menu Boards Boards Boards All jobs Status Workforce Workforce My Workforce Recr…" at bounding box center [784, 379] width 1568 height 758
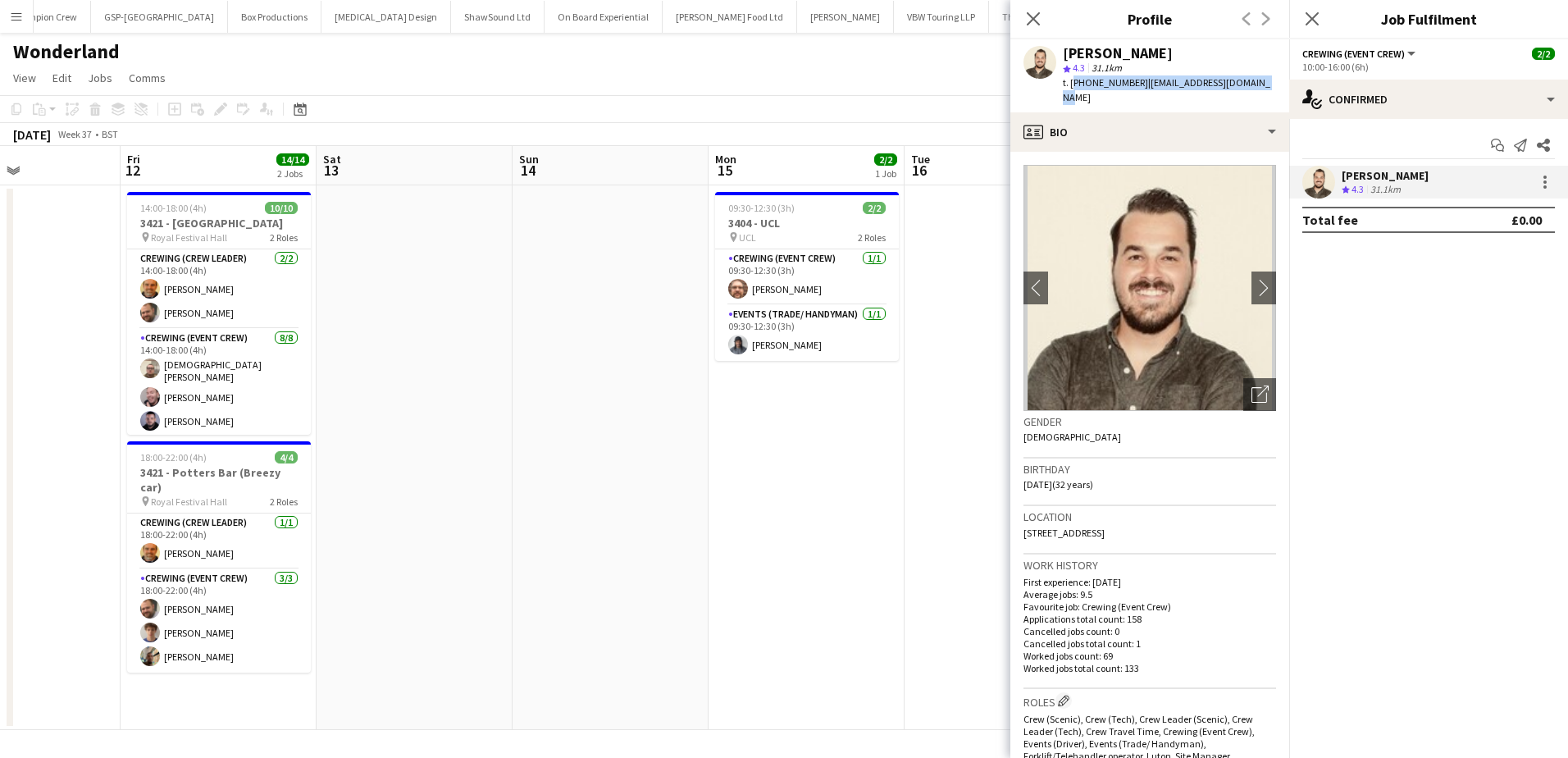
scroll to position [0, 470]
drag, startPoint x: 516, startPoint y: 586, endPoint x: 416, endPoint y: 586, distance: 100.0
click at [416, 586] on app-calendar-viewport "Tue 9 Wed 10 Thu 11 Fri 12 14/14 2 Jobs Sat 13 Sun 14 Mon 15 2/2 1 Job Tue 16 W…" at bounding box center [784, 438] width 1568 height 584
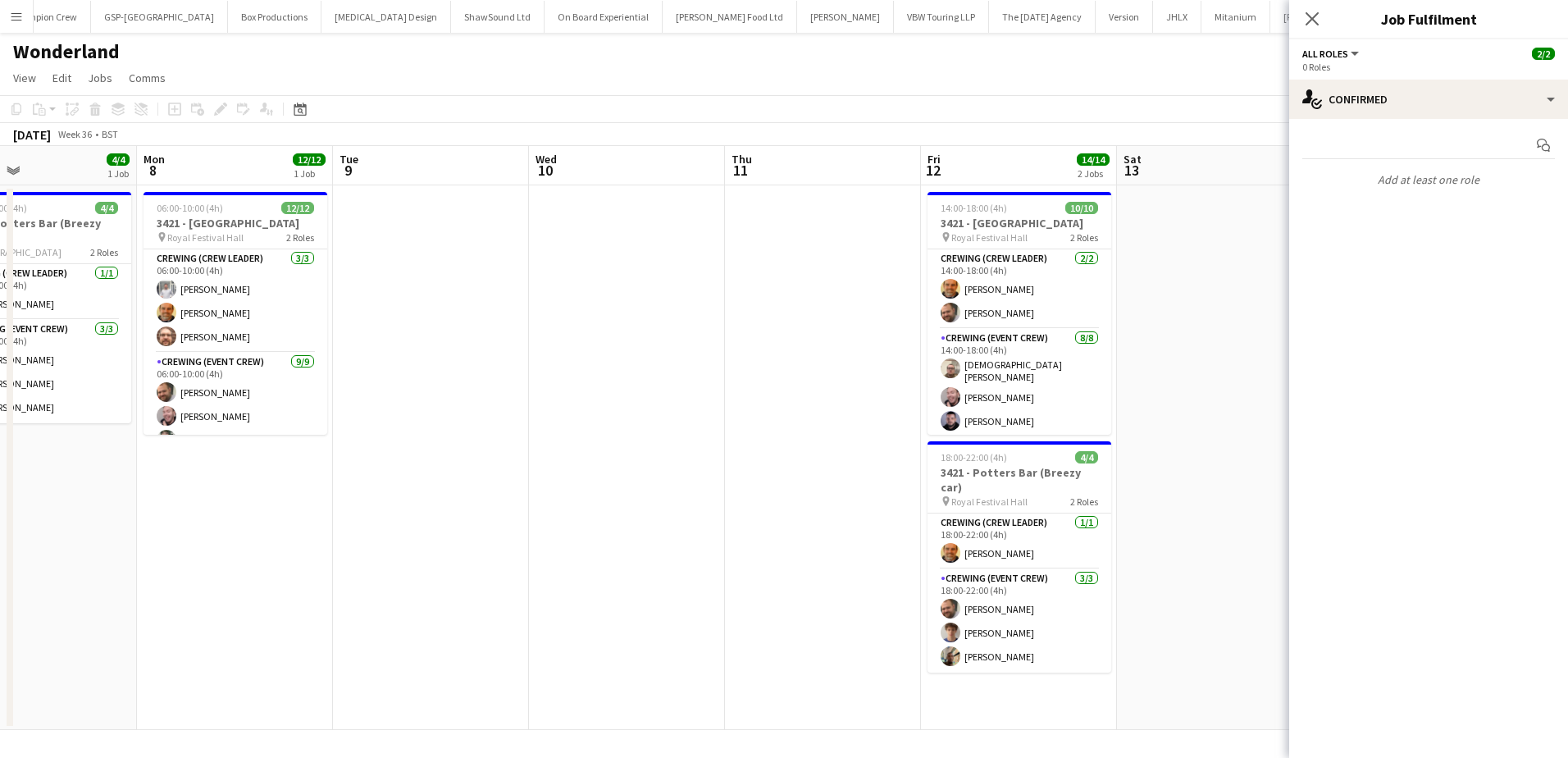
click at [1309, 425] on body "Menu Boards Boards Boards All jobs Status Workforce Workforce My Workforce Recr…" at bounding box center [784, 379] width 1568 height 758
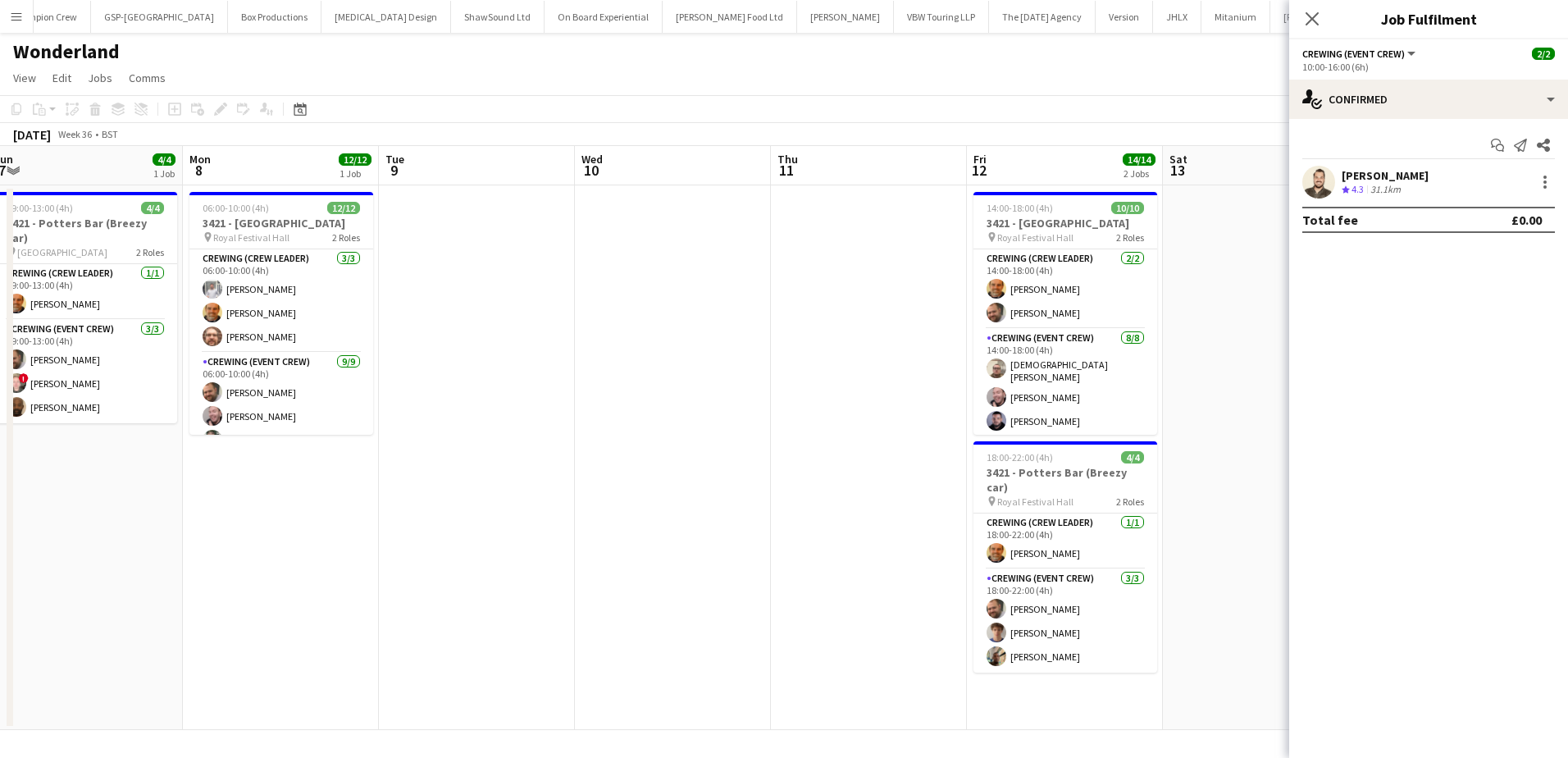
scroll to position [0, 369]
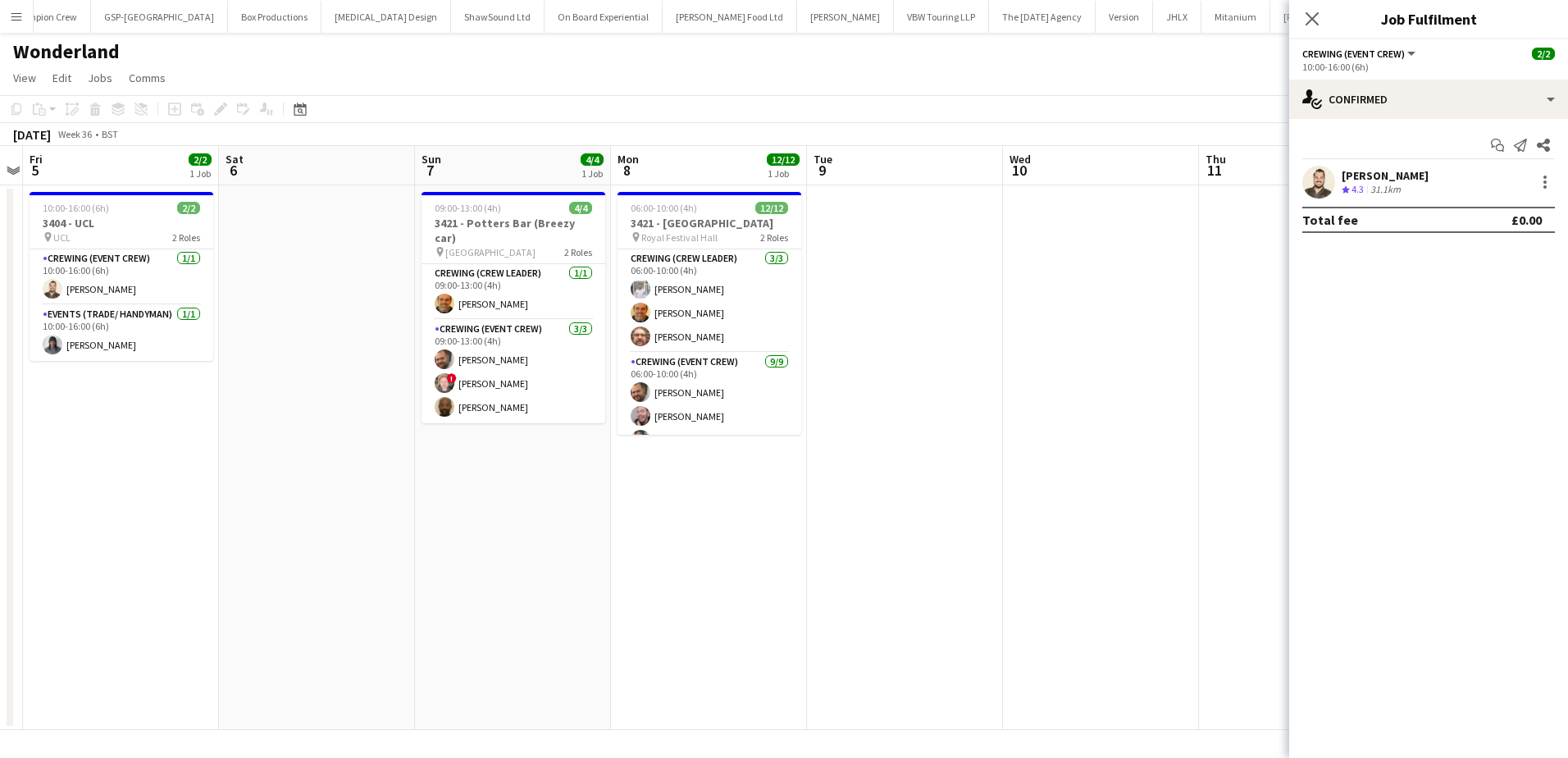
drag, startPoint x: 532, startPoint y: 427, endPoint x: 1006, endPoint y: 430, distance: 474.0
click at [1006, 430] on app-calendar-viewport "Wed 3 Thu 4 Fri 5 2/2 1 Job Sat 6 Sun 7 4/4 1 Job Mon 8 12/12 1 Job Tue 9 Wed 1…" at bounding box center [784, 438] width 1568 height 584
click at [1343, 176] on div "[PERSON_NAME]" at bounding box center [1385, 176] width 87 height 15
